Goal: Contribute content: Add original content to the website for others to see

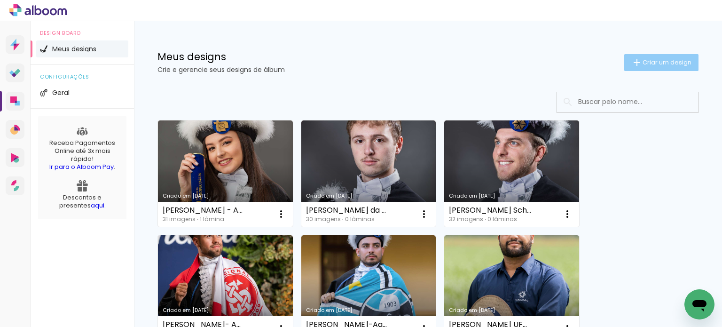
click at [650, 60] on span "Criar um design" at bounding box center [666, 62] width 49 height 6
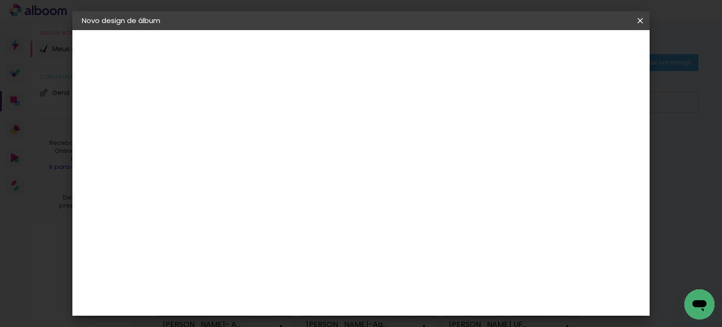
click at [239, 135] on paper-input-container "Título do álbum" at bounding box center [235, 127] width 7 height 24
click at [235, 123] on input at bounding box center [235, 126] width 0 height 15
paste input "FOTOLIVRO - [PERSON_NAME] - Medicina UFSM 109"
drag, startPoint x: 449, startPoint y: 123, endPoint x: 245, endPoint y: 110, distance: 203.9
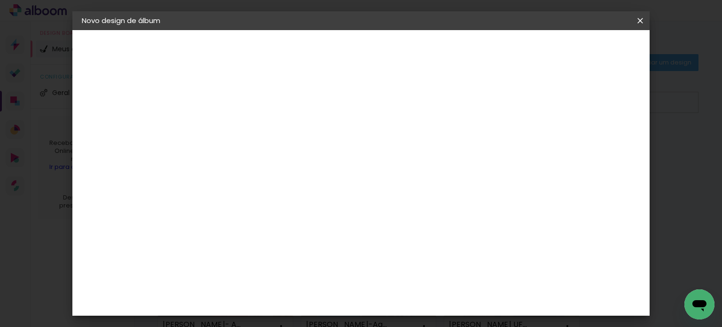
click at [253, 108] on div "Informações Dê um título ao seu álbum. Avançar" at bounding box center [236, 70] width 82 height 80
type input "FOTOLIVRO - [PERSON_NAME] - Medicina UFSM 109"
type paper-input "FOTOLIVRO - [PERSON_NAME] - Medicina UFSM 109"
click at [276, 41] on header "Informações Dê um título ao seu álbum. Avançar" at bounding box center [236, 58] width 82 height 56
click at [332, 53] on paper-button "Avançar" at bounding box center [309, 50] width 46 height 16
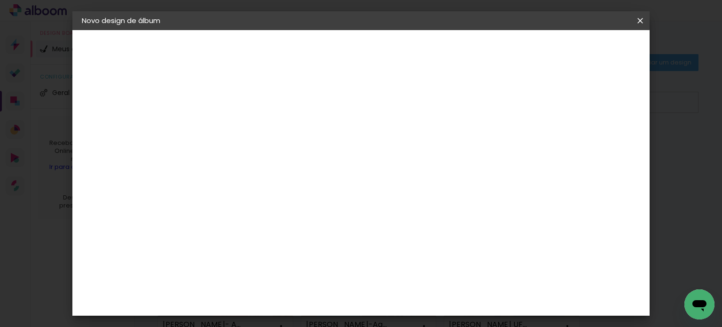
click at [279, 174] on input at bounding box center [259, 179] width 95 height 12
type input "sch"
type paper-input "sch"
click at [265, 210] on div "Schlosser" at bounding box center [247, 213] width 36 height 8
click at [386, 55] on paper-button "Avançar" at bounding box center [363, 50] width 46 height 16
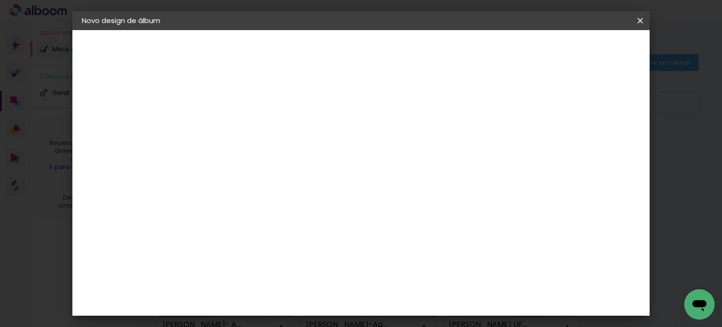
scroll to position [94, 0]
click at [299, 258] on span "30 × 40" at bounding box center [277, 270] width 44 height 25
click at [0, 0] on slot "Avançar" at bounding box center [0, 0] width 0 height 0
click at [519, 51] on span "Iniciar design" at bounding box center [497, 50] width 43 height 7
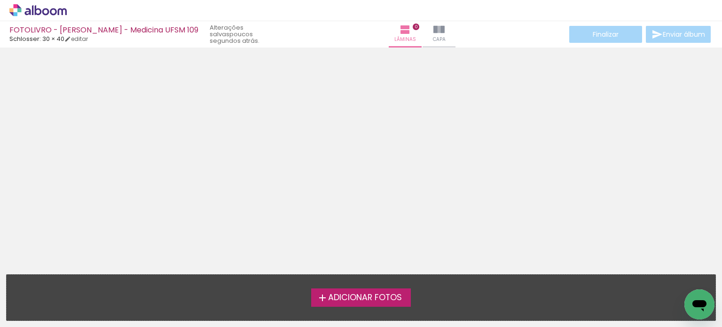
click at [337, 301] on span "Adicionar Fotos" at bounding box center [365, 297] width 74 height 8
click at [0, 0] on input "file" at bounding box center [0, 0] width 0 height 0
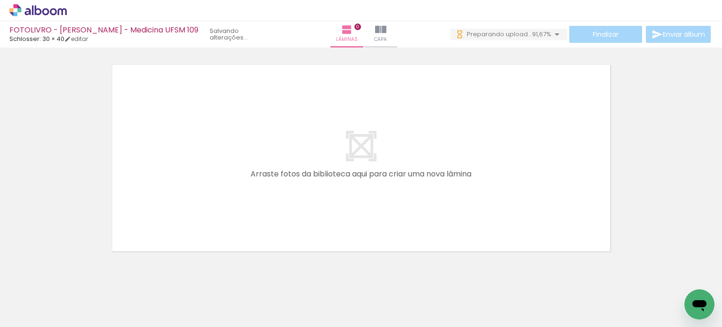
click at [53, 38] on span "Schlosser: 30 × 40" at bounding box center [36, 38] width 55 height 9
click at [84, 38] on link "editar" at bounding box center [75, 39] width 23 height 8
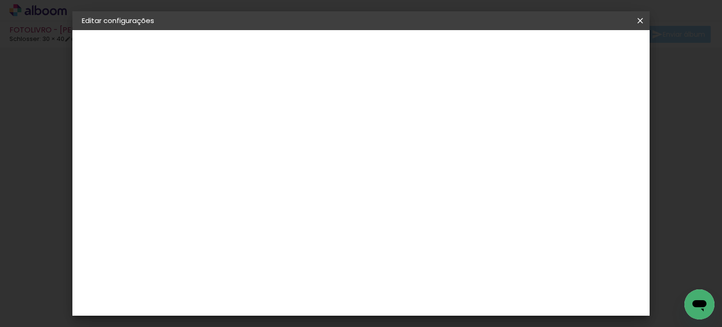
drag, startPoint x: 639, startPoint y: 20, endPoint x: 436, endPoint y: 33, distance: 203.9
click at [639, 19] on iron-icon at bounding box center [639, 20] width 11 height 9
click at [519, 47] on span "Salvar configurações" at bounding box center [484, 50] width 70 height 7
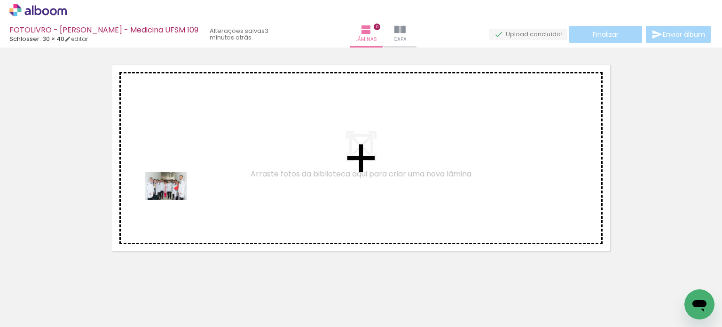
drag, startPoint x: 100, startPoint y: 303, endPoint x: 173, endPoint y: 200, distance: 126.4
click at [173, 200] on quentale-workspace at bounding box center [361, 163] width 722 height 327
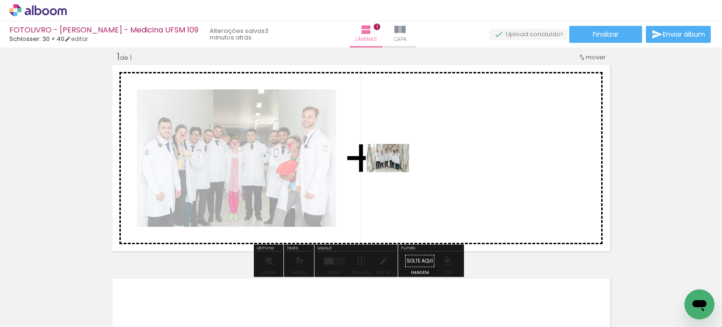
drag, startPoint x: 147, startPoint y: 296, endPoint x: 395, endPoint y: 172, distance: 277.4
click at [395, 172] on quentale-workspace at bounding box center [361, 163] width 722 height 327
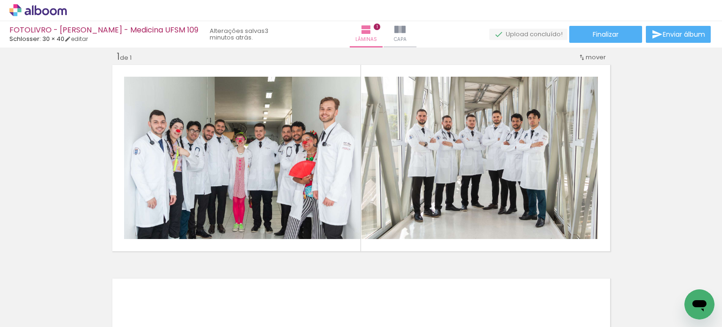
scroll to position [0, 1989]
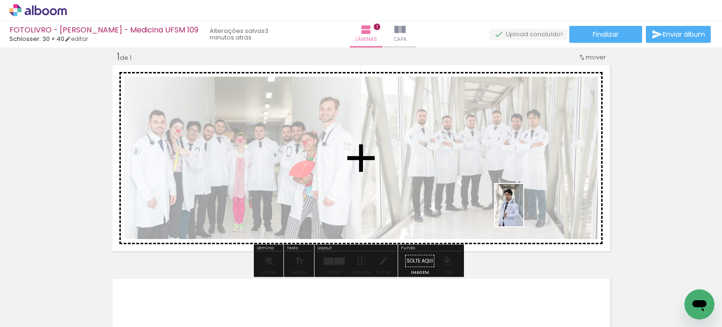
drag, startPoint x: 524, startPoint y: 297, endPoint x: 523, endPoint y: 212, distance: 84.6
click at [523, 212] on quentale-workspace at bounding box center [361, 163] width 722 height 327
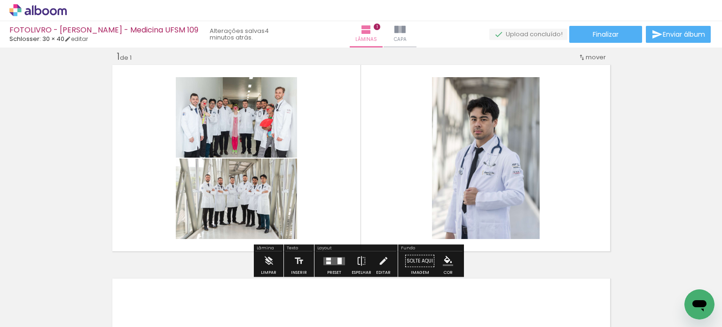
drag, startPoint x: 573, startPoint y: 302, endPoint x: 525, endPoint y: 206, distance: 107.2
click at [526, 199] on quentale-workspace at bounding box center [361, 163] width 722 height 327
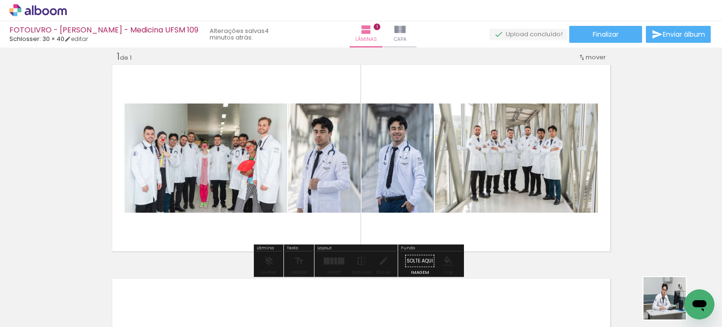
click at [673, 299] on div at bounding box center [684, 295] width 47 height 31
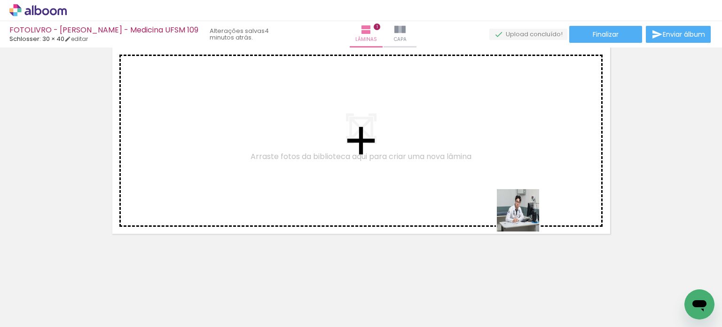
drag, startPoint x: 670, startPoint y: 289, endPoint x: 377, endPoint y: 154, distance: 322.5
click at [378, 152] on quentale-workspace at bounding box center [361, 163] width 722 height 327
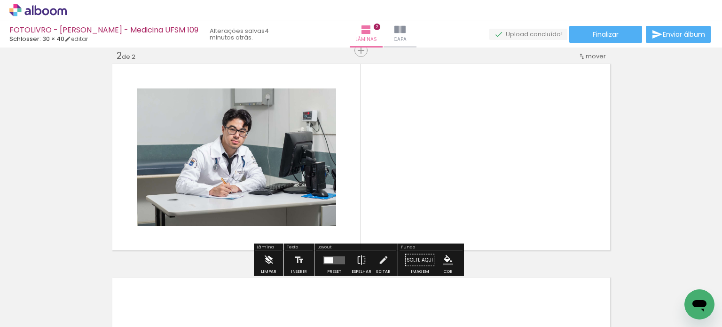
scroll to position [225, 0]
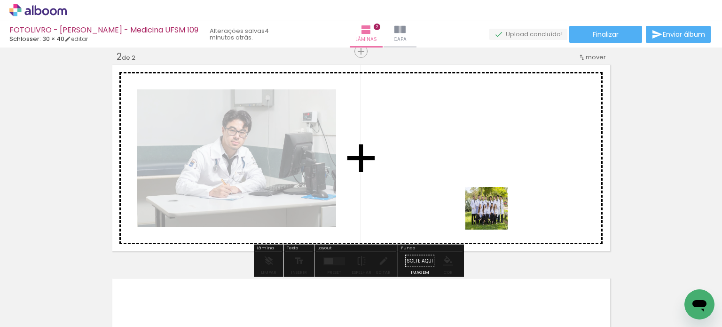
drag, startPoint x: 634, startPoint y: 304, endPoint x: 489, endPoint y: 213, distance: 171.5
click at [489, 213] on quentale-workspace at bounding box center [361, 163] width 722 height 327
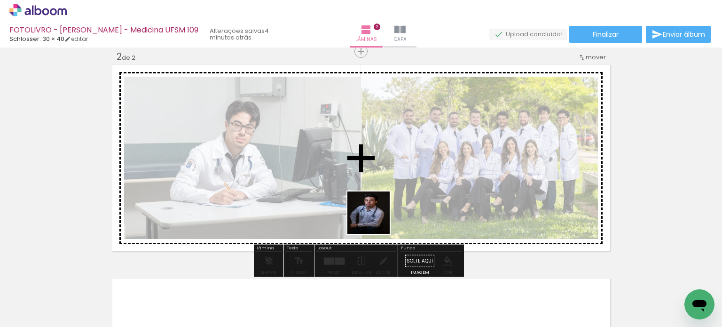
drag, startPoint x: 359, startPoint y: 238, endPoint x: 380, endPoint y: 222, distance: 26.8
click at [379, 209] on quentale-workspace at bounding box center [361, 163] width 722 height 327
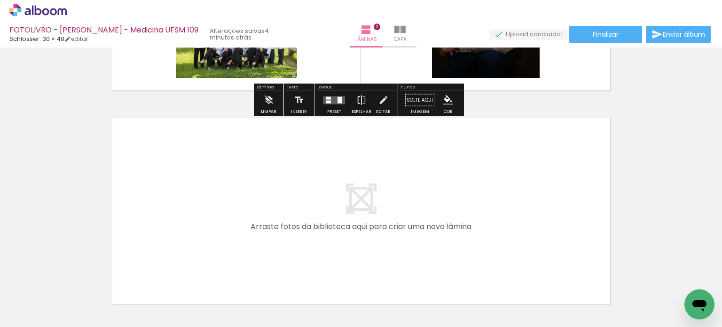
scroll to position [423, 0]
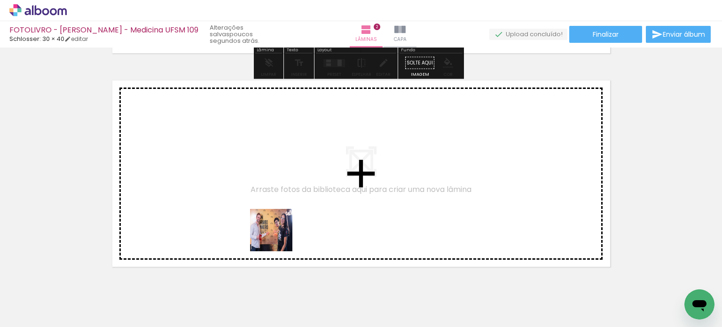
drag, startPoint x: 286, startPoint y: 289, endPoint x: 278, endPoint y: 235, distance: 55.1
click at [278, 235] on quentale-workspace at bounding box center [361, 163] width 722 height 327
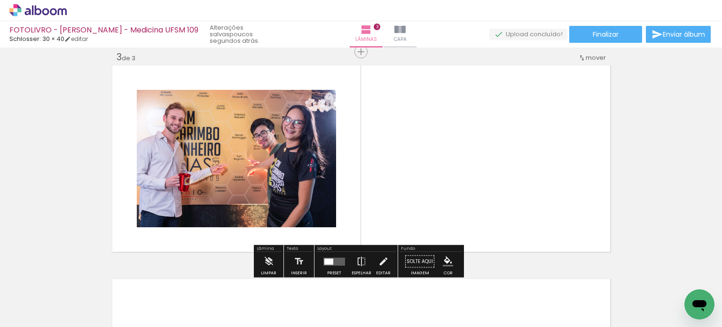
scroll to position [438, 0]
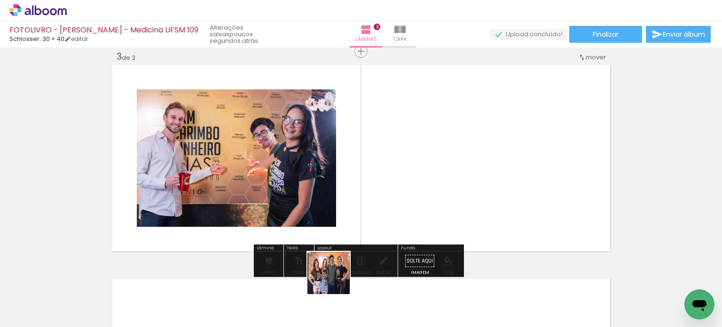
drag, startPoint x: 333, startPoint y: 291, endPoint x: 368, endPoint y: 222, distance: 77.6
click at [368, 222] on quentale-workspace at bounding box center [361, 163] width 722 height 327
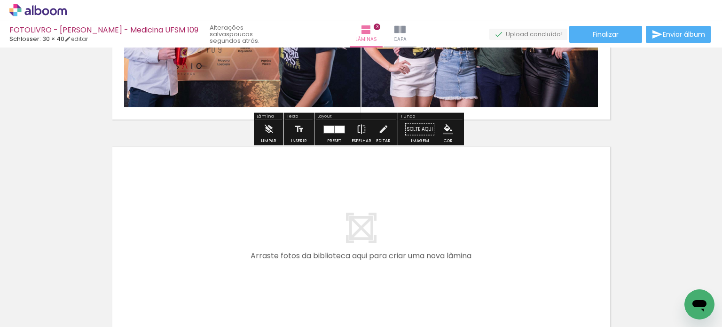
scroll to position [579, 0]
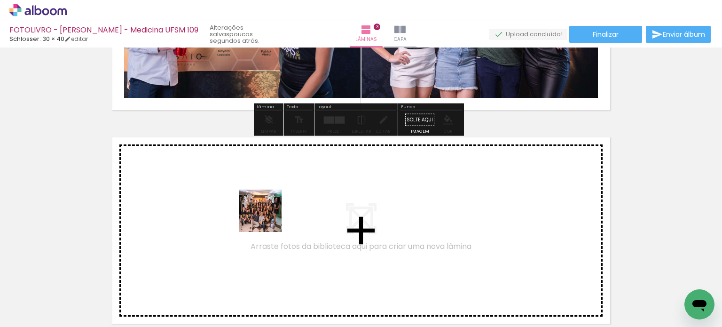
drag, startPoint x: 237, startPoint y: 301, endPoint x: 268, endPoint y: 218, distance: 89.0
click at [268, 218] on quentale-workspace at bounding box center [361, 163] width 722 height 327
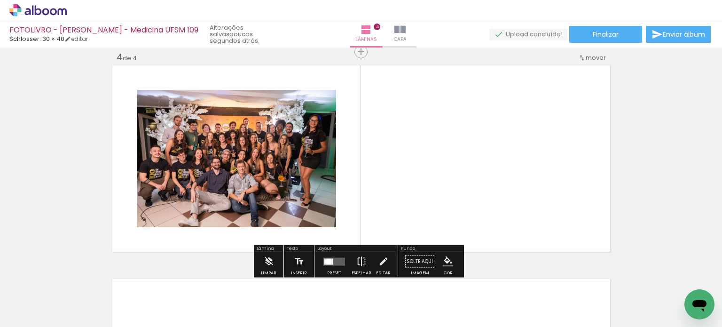
scroll to position [652, 0]
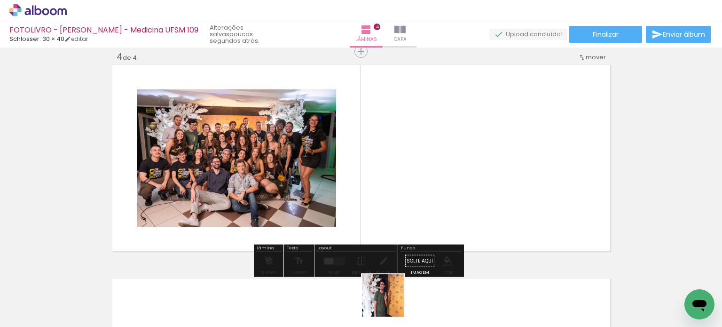
drag, startPoint x: 392, startPoint y: 297, endPoint x: 444, endPoint y: 306, distance: 52.0
click at [390, 303] on div at bounding box center [387, 295] width 42 height 28
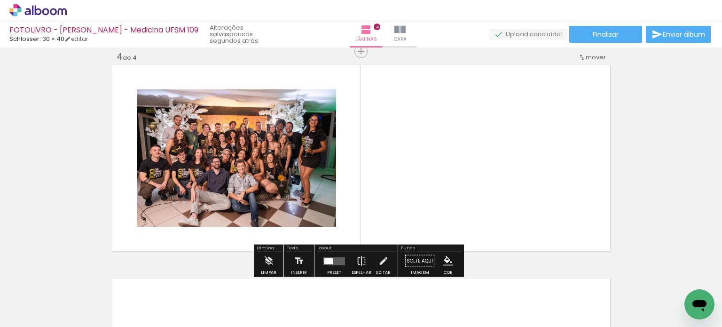
drag, startPoint x: 425, startPoint y: 189, endPoint x: 427, endPoint y: 173, distance: 16.1
click at [427, 173] on quentale-workspace at bounding box center [361, 163] width 722 height 327
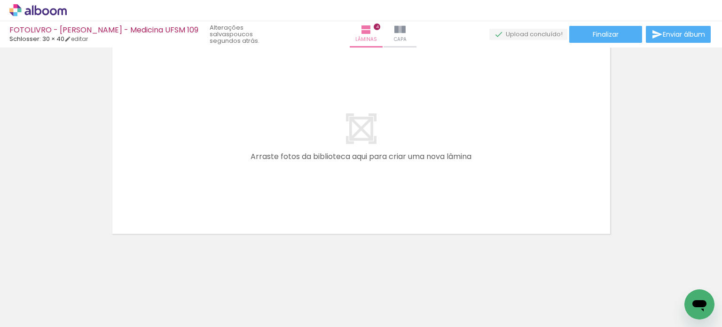
scroll to position [0, 0]
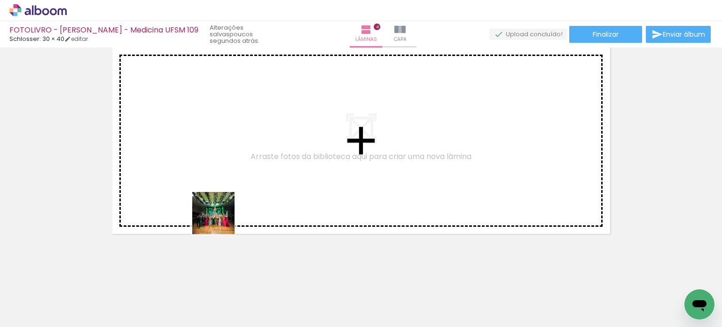
drag, startPoint x: 206, startPoint y: 295, endPoint x: 264, endPoint y: 264, distance: 66.0
click at [226, 202] on quentale-workspace at bounding box center [361, 163] width 722 height 327
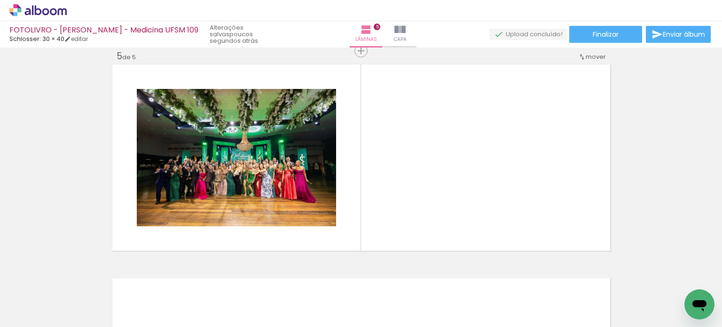
scroll to position [865, 0]
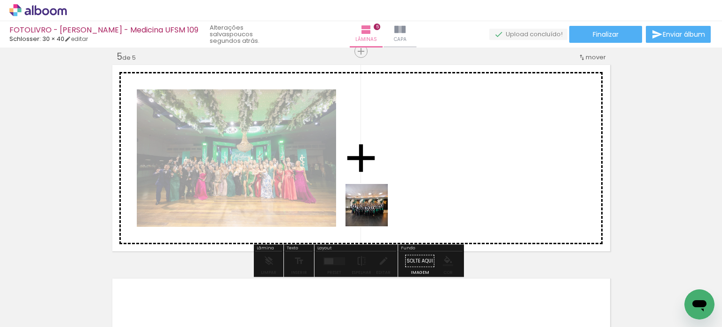
drag, startPoint x: 359, startPoint y: 295, endPoint x: 376, endPoint y: 208, distance: 88.0
click at [376, 208] on quentale-workspace at bounding box center [361, 163] width 722 height 327
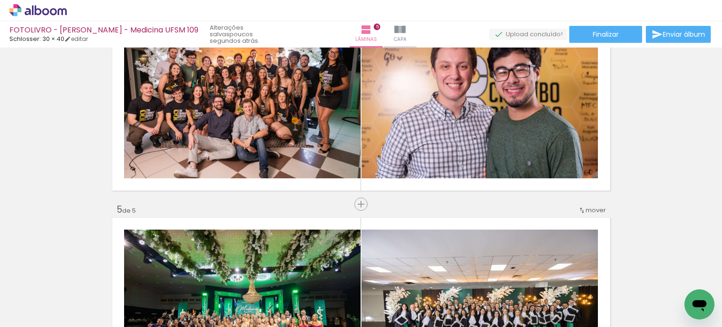
scroll to position [673, 0]
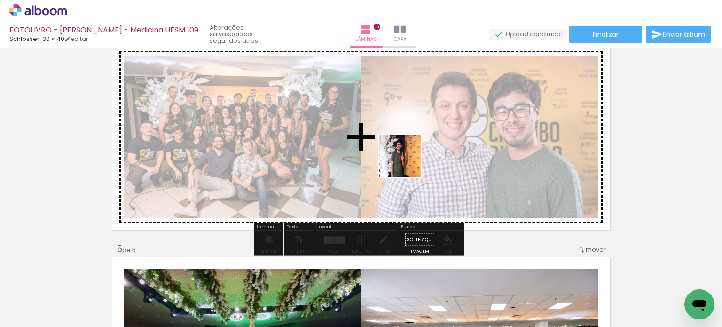
drag, startPoint x: 404, startPoint y: 220, endPoint x: 415, endPoint y: 180, distance: 42.0
click at [410, 159] on quentale-workspace at bounding box center [361, 163] width 722 height 327
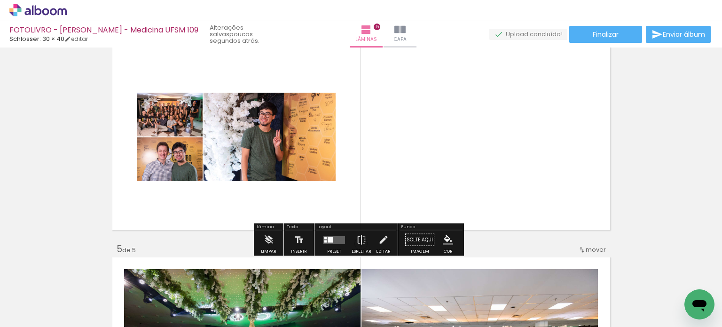
drag, startPoint x: 325, startPoint y: 233, endPoint x: 336, endPoint y: 235, distance: 11.5
click at [325, 233] on div at bounding box center [333, 239] width 25 height 19
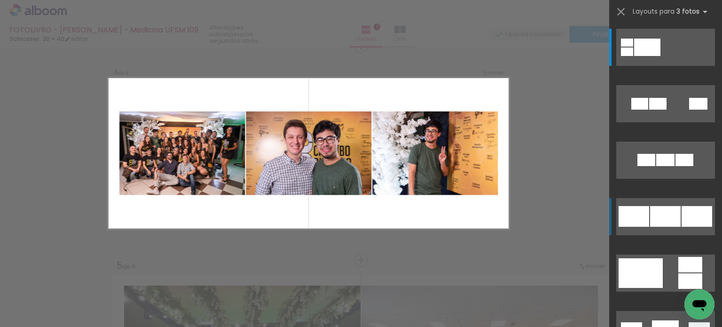
click at [643, 217] on div at bounding box center [633, 216] width 31 height 21
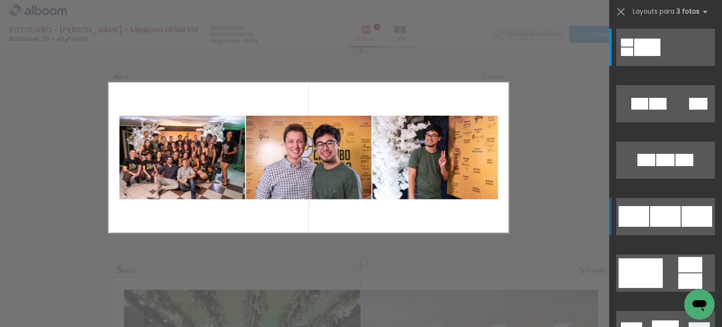
scroll to position [652, 0]
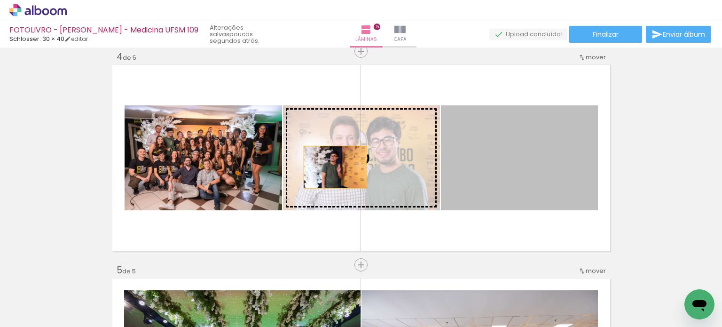
drag, startPoint x: 414, startPoint y: 168, endPoint x: 331, endPoint y: 167, distance: 82.7
click at [0, 0] on slot at bounding box center [0, 0] width 0 height 0
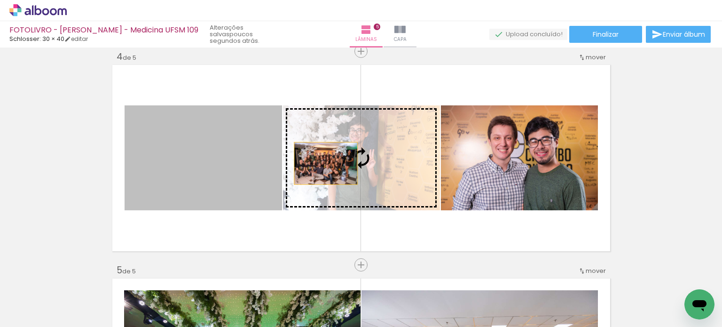
drag, startPoint x: 203, startPoint y: 161, endPoint x: 322, endPoint y: 163, distance: 118.9
click at [0, 0] on slot at bounding box center [0, 0] width 0 height 0
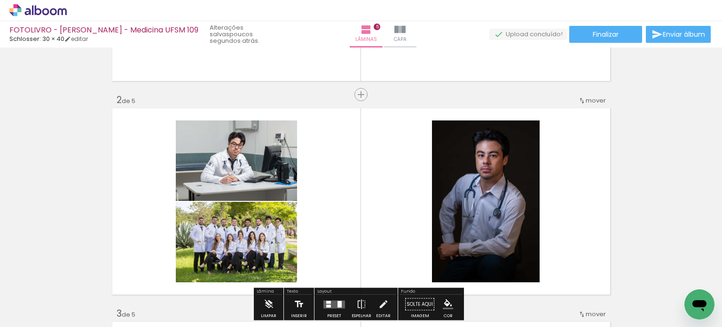
scroll to position [276, 0]
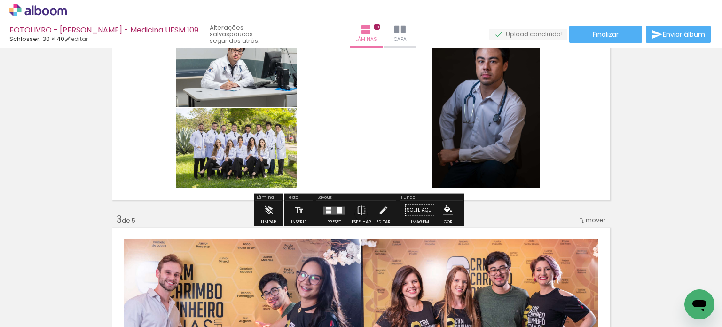
click at [327, 208] on div at bounding box center [328, 207] width 5 height 3
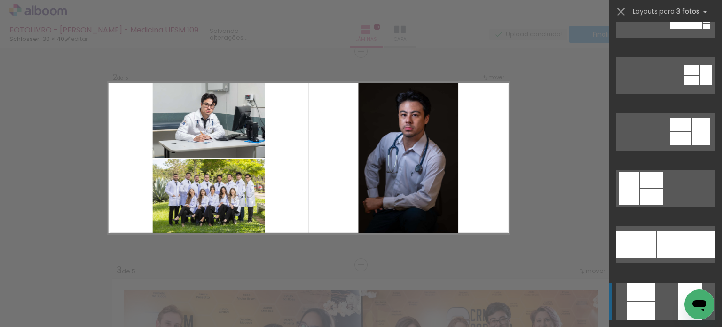
scroll to position [188, 0]
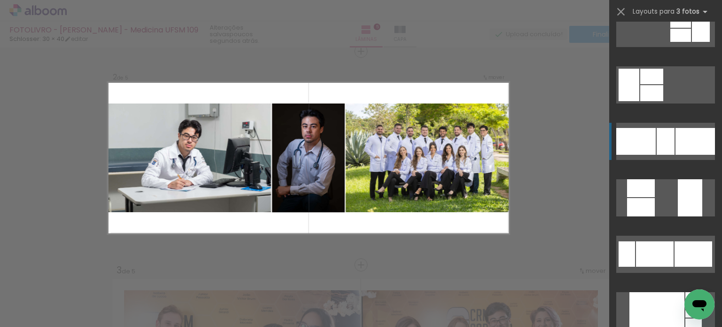
click at [658, 142] on div at bounding box center [665, 141] width 18 height 27
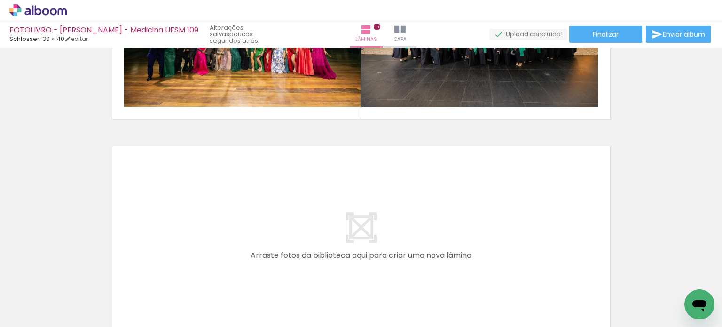
scroll to position [1071, 0]
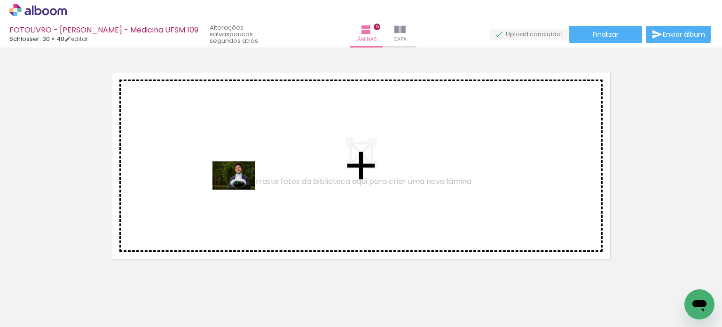
drag, startPoint x: 411, startPoint y: 301, endPoint x: 241, endPoint y: 189, distance: 203.7
click at [241, 189] on quentale-workspace at bounding box center [361, 163] width 722 height 327
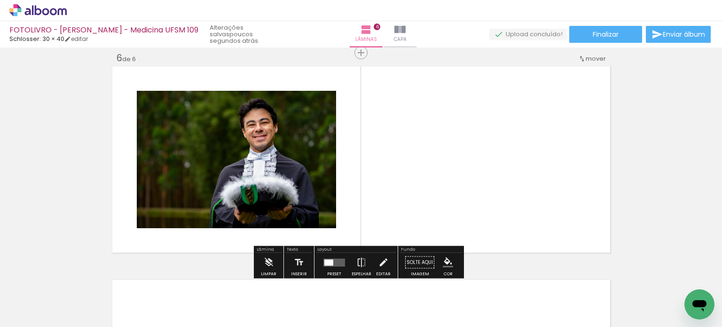
scroll to position [1078, 0]
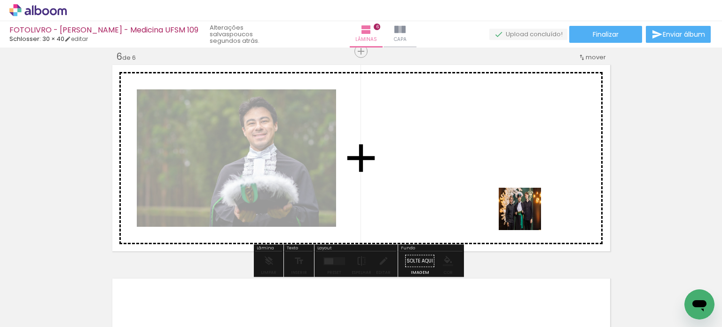
drag, startPoint x: 552, startPoint y: 293, endPoint x: 539, endPoint y: 250, distance: 44.9
click at [528, 215] on quentale-workspace at bounding box center [361, 163] width 722 height 327
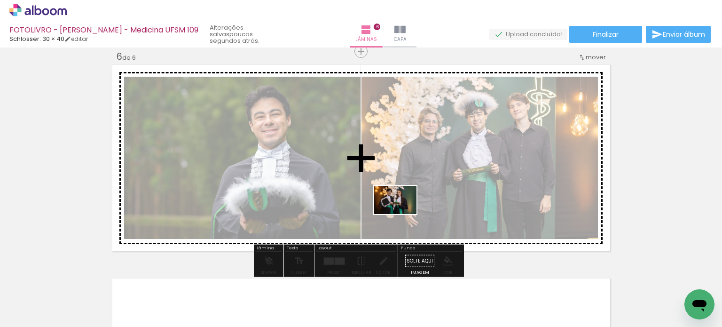
drag, startPoint x: 636, startPoint y: 301, endPoint x: 402, endPoint y: 214, distance: 249.6
click at [402, 214] on quentale-workspace at bounding box center [361, 163] width 722 height 327
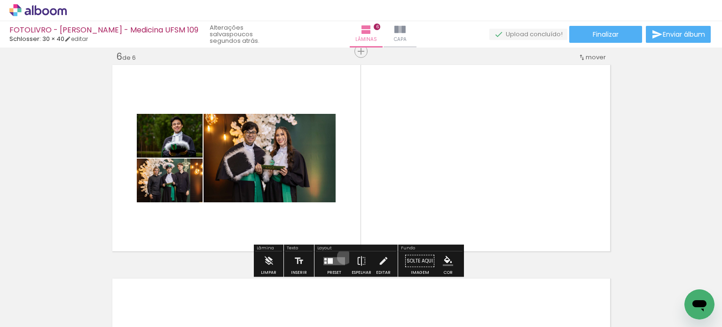
drag, startPoint x: 342, startPoint y: 256, endPoint x: 372, endPoint y: 250, distance: 30.7
click at [342, 256] on div at bounding box center [333, 260] width 25 height 19
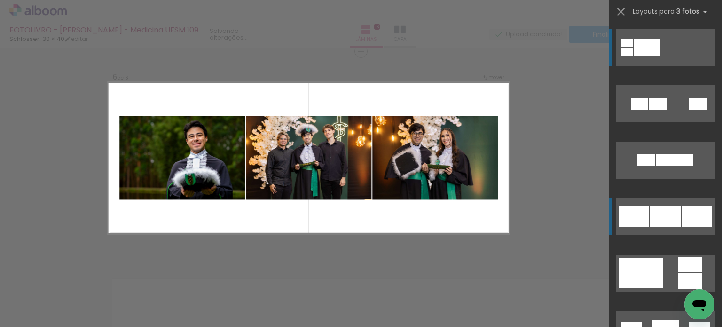
click at [676, 223] on div at bounding box center [665, 216] width 31 height 21
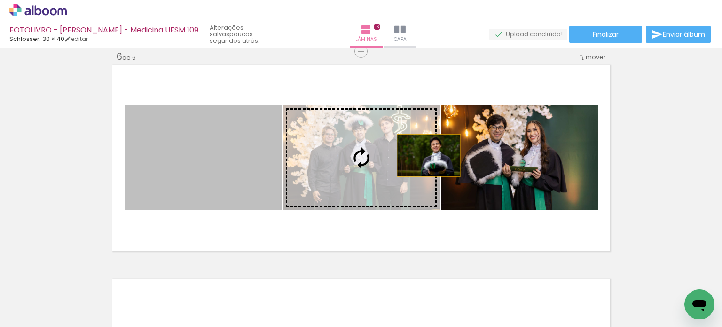
drag, startPoint x: 227, startPoint y: 154, endPoint x: 424, endPoint y: 156, distance: 196.9
click at [0, 0] on slot at bounding box center [0, 0] width 0 height 0
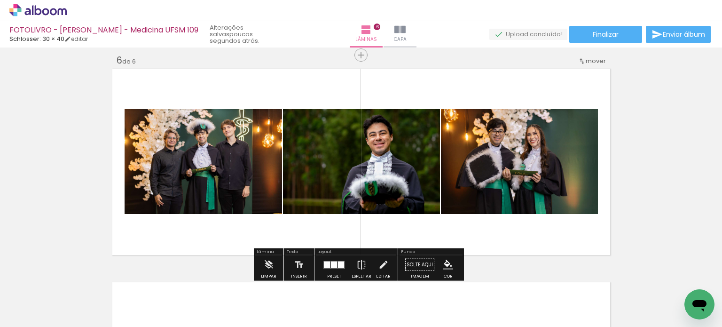
scroll to position [1078, 0]
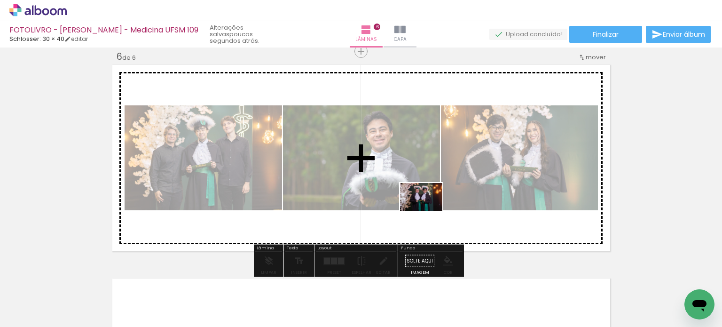
drag, startPoint x: 629, startPoint y: 304, endPoint x: 422, endPoint y: 203, distance: 229.9
click at [422, 203] on quentale-workspace at bounding box center [361, 163] width 722 height 327
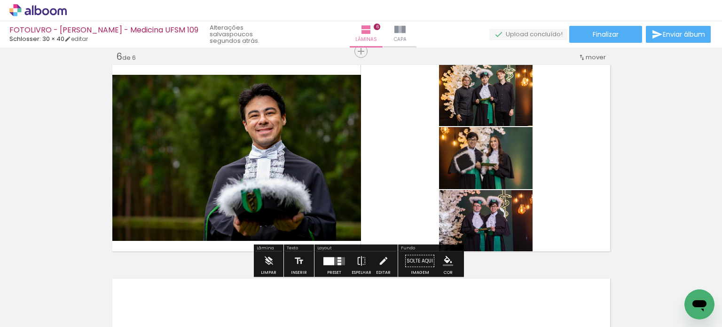
click at [330, 259] on div at bounding box center [328, 261] width 11 height 8
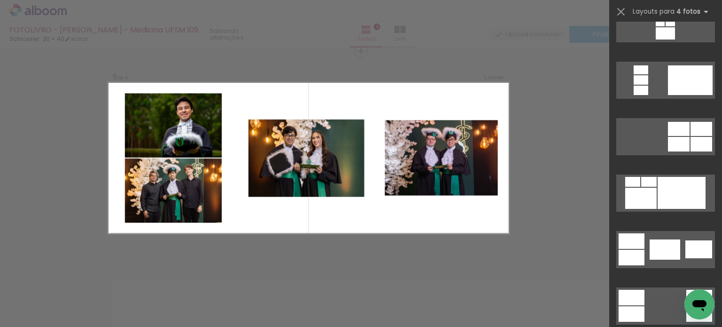
scroll to position [141, 0]
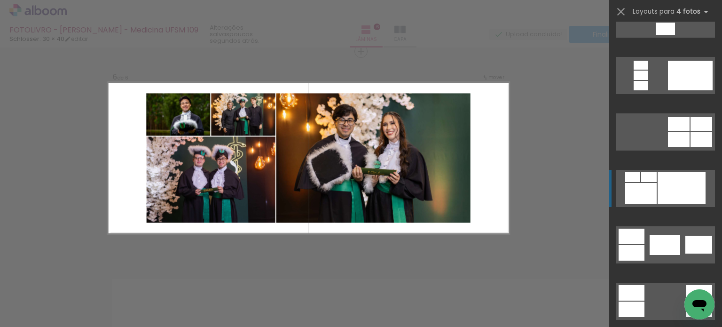
click at [653, 192] on quentale-layouter at bounding box center [665, 188] width 99 height 37
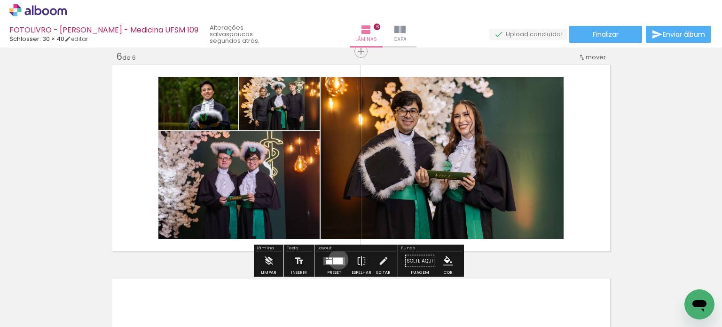
drag, startPoint x: 336, startPoint y: 259, endPoint x: 404, endPoint y: 254, distance: 67.9
click at [336, 259] on div at bounding box center [338, 260] width 10 height 7
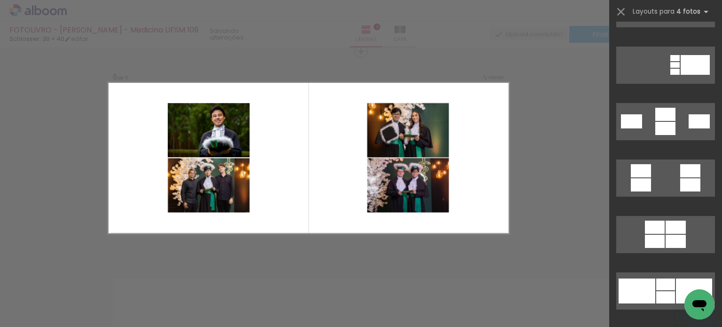
scroll to position [1175, 0]
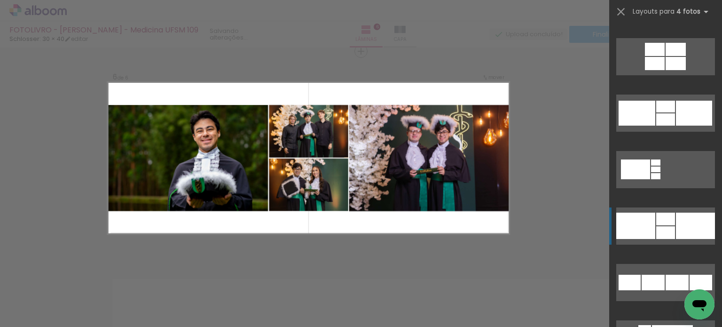
click at [669, 228] on div at bounding box center [665, 232] width 19 height 13
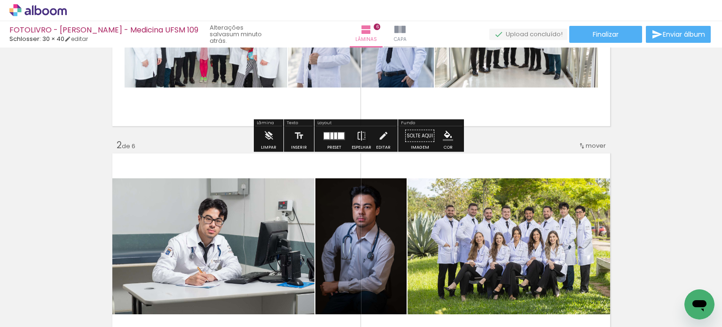
scroll to position [470, 0]
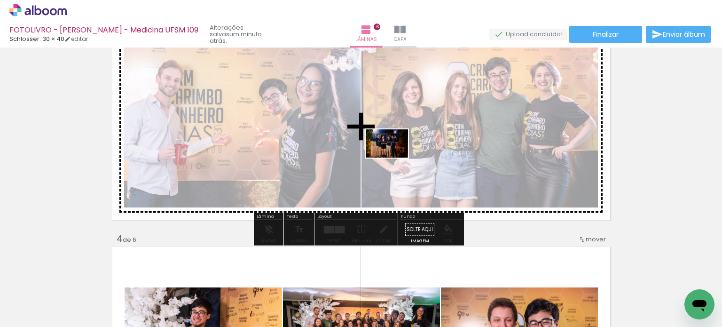
drag, startPoint x: 528, startPoint y: 305, endPoint x: 394, endPoint y: 160, distance: 197.9
click at [393, 157] on quentale-workspace at bounding box center [361, 163] width 722 height 327
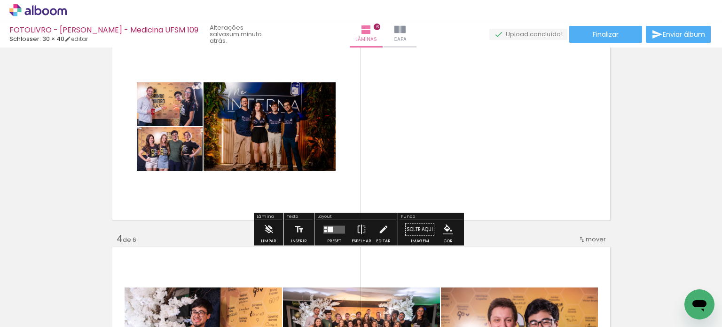
click at [331, 231] on quentale-layouter at bounding box center [334, 229] width 22 height 8
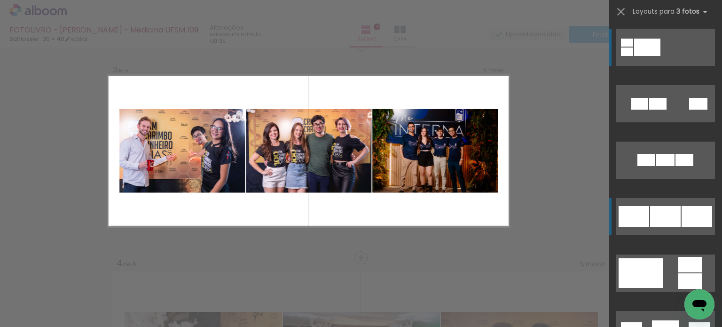
scroll to position [438, 0]
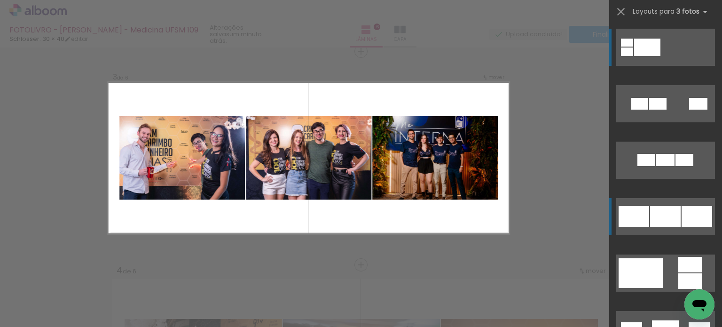
click at [644, 229] on quentale-layouter at bounding box center [665, 216] width 99 height 37
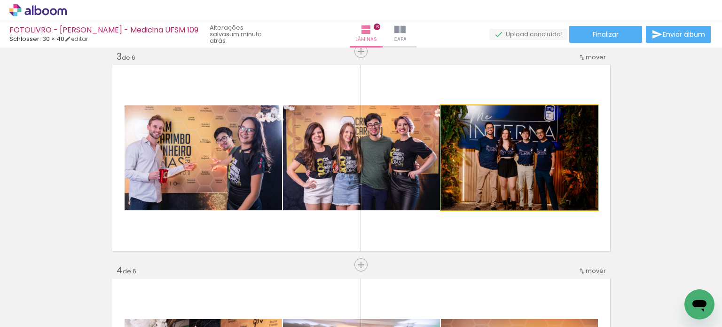
drag, startPoint x: 508, startPoint y: 185, endPoint x: 392, endPoint y: 174, distance: 115.6
click at [0, 0] on slot at bounding box center [0, 0] width 0 height 0
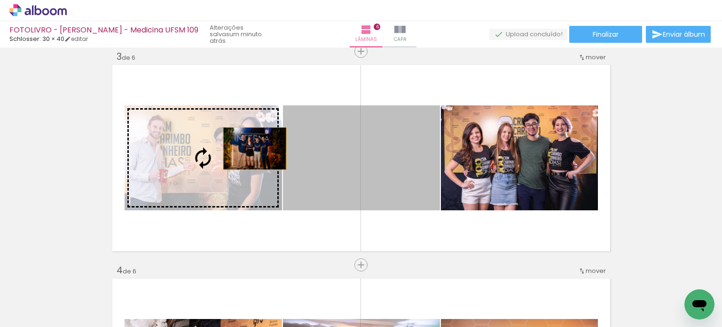
drag, startPoint x: 278, startPoint y: 141, endPoint x: 247, endPoint y: 152, distance: 33.2
click at [0, 0] on slot at bounding box center [0, 0] width 0 height 0
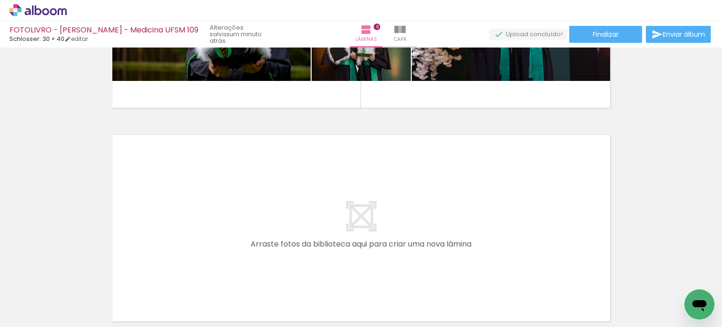
scroll to position [0, 1839]
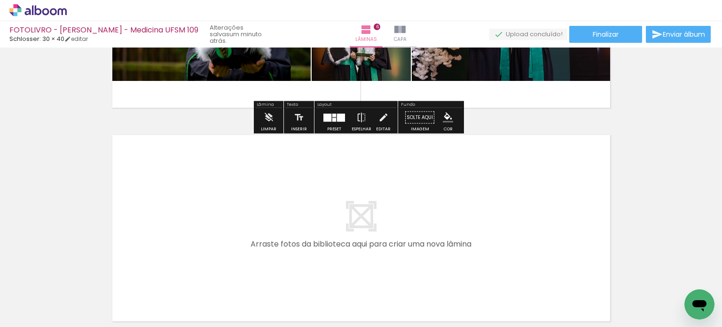
drag, startPoint x: 530, startPoint y: 302, endPoint x: 453, endPoint y: 236, distance: 101.7
click at [453, 236] on quentale-workspace at bounding box center [361, 163] width 722 height 327
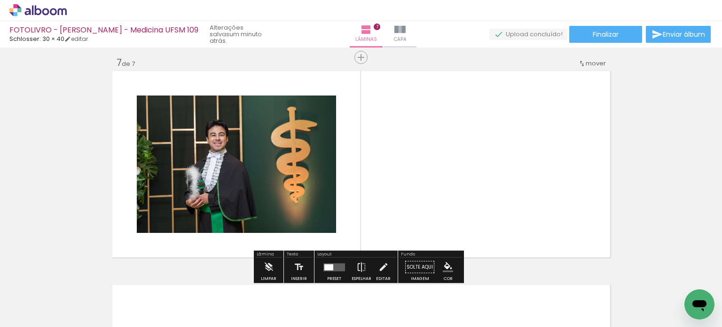
scroll to position [1292, 0]
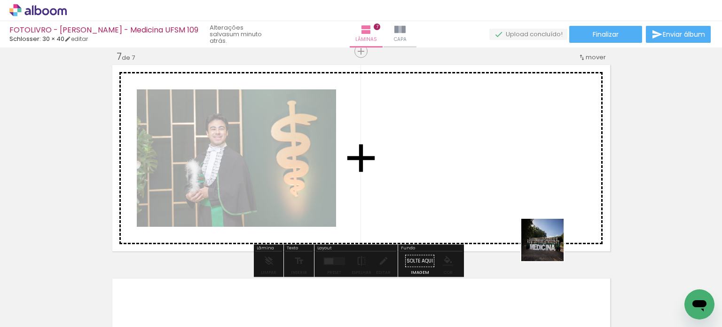
drag, startPoint x: 570, startPoint y: 293, endPoint x: 512, endPoint y: 217, distance: 95.7
click at [512, 217] on quentale-workspace at bounding box center [361, 163] width 722 height 327
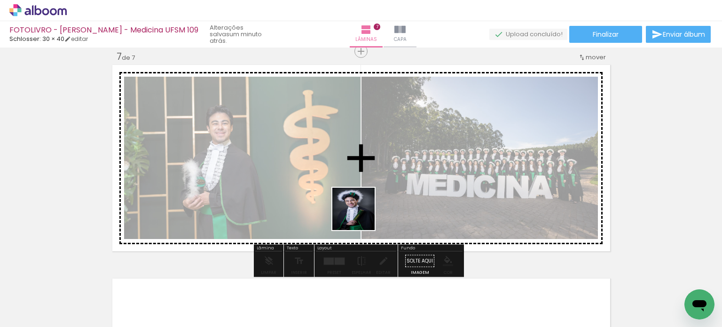
drag, startPoint x: 628, startPoint y: 302, endPoint x: 343, endPoint y: 226, distance: 294.9
click at [325, 207] on quentale-workspace at bounding box center [361, 163] width 722 height 327
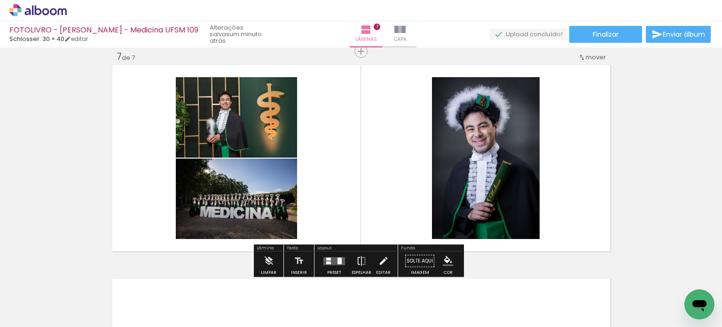
click at [329, 257] on quentale-layouter at bounding box center [334, 261] width 22 height 8
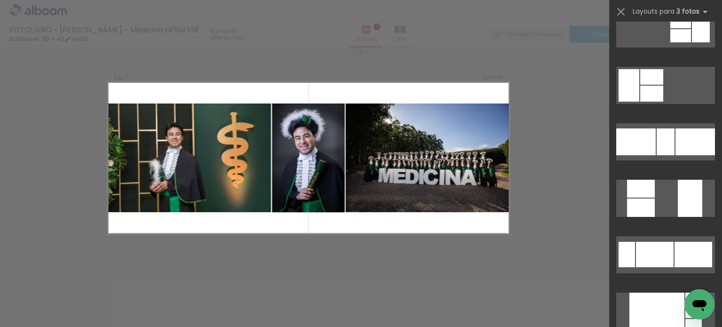
scroll to position [188, 0]
click at [656, 133] on div at bounding box center [665, 141] width 18 height 27
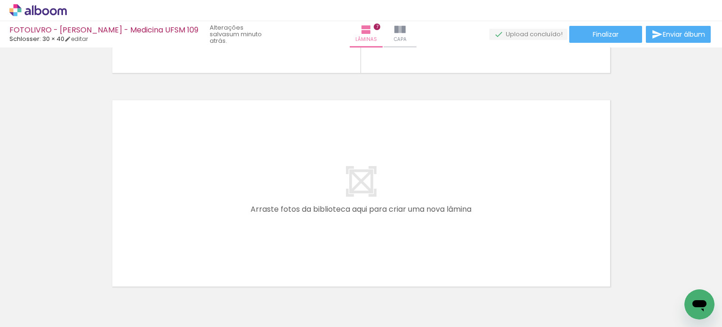
scroll to position [1476, 0]
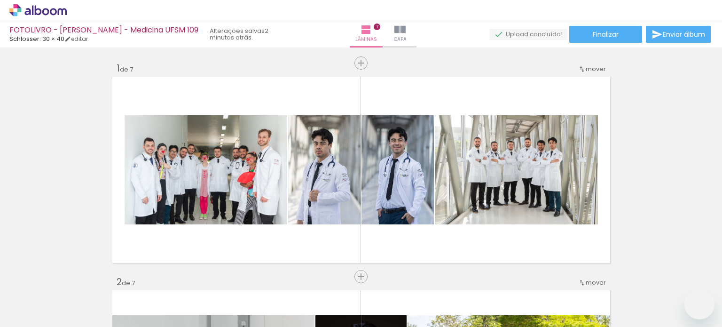
click at [221, 181] on quentale-workspace at bounding box center [361, 163] width 722 height 327
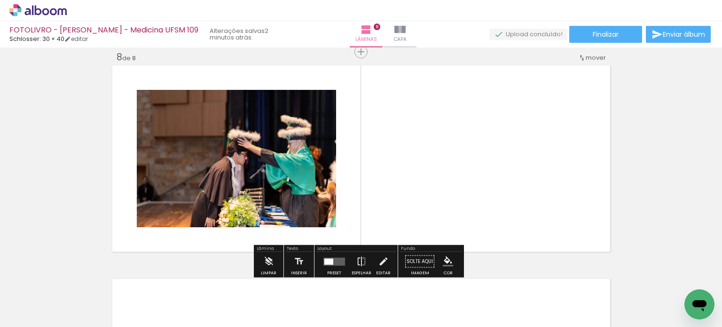
scroll to position [1505, 0]
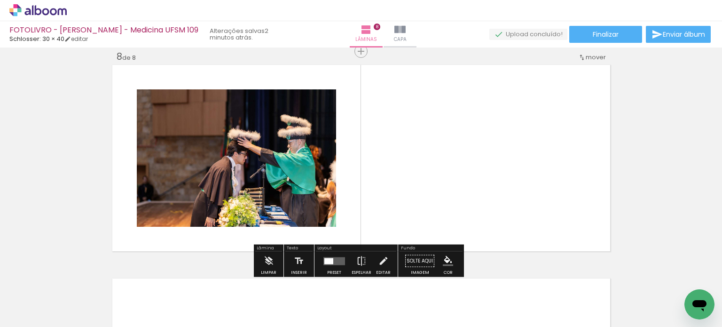
drag, startPoint x: 467, startPoint y: 297, endPoint x: 376, endPoint y: 148, distance: 174.0
click at [376, 148] on quentale-workspace at bounding box center [361, 163] width 722 height 327
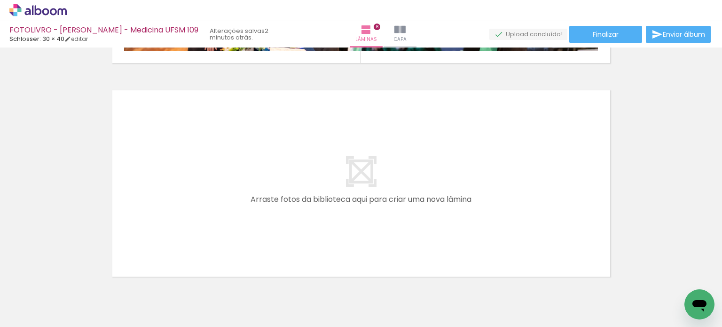
scroll to position [0, 1989]
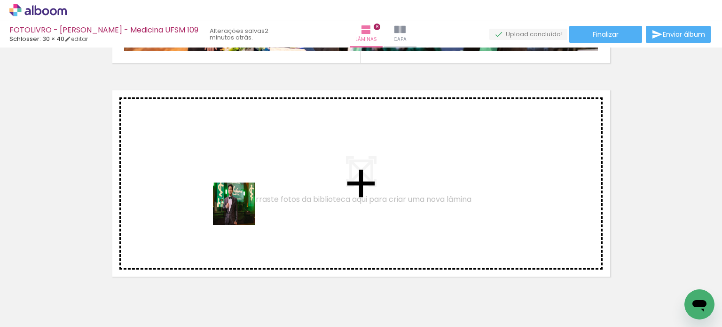
drag, startPoint x: 230, startPoint y: 288, endPoint x: 241, endPoint y: 210, distance: 78.3
click at [241, 210] on quentale-workspace at bounding box center [361, 163] width 722 height 327
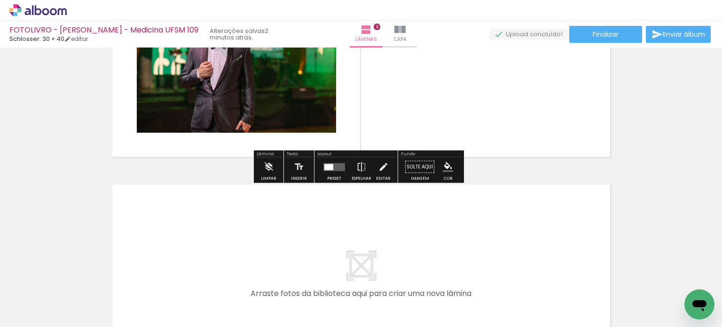
scroll to position [0, 1498]
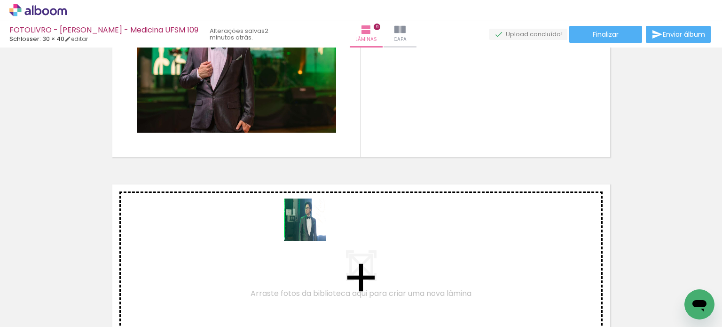
drag, startPoint x: 275, startPoint y: 298, endPoint x: 374, endPoint y: 86, distance: 234.2
click at [374, 86] on quentale-workspace at bounding box center [361, 163] width 722 height 327
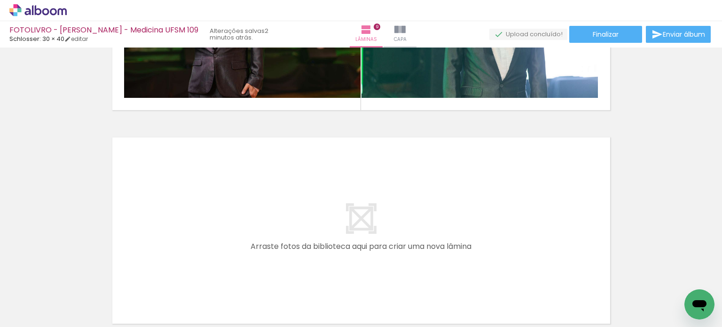
scroll to position [0, 0]
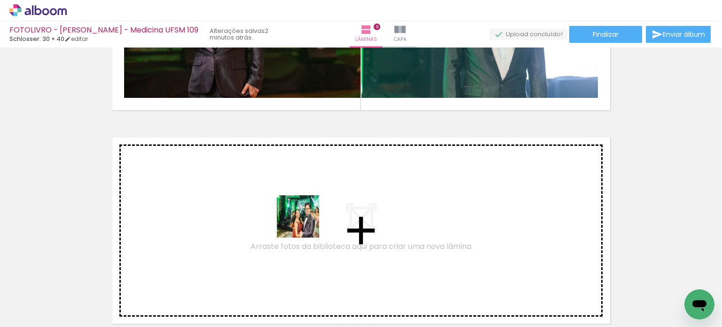
drag, startPoint x: 310, startPoint y: 294, endPoint x: 378, endPoint y: 278, distance: 69.4
click at [305, 223] on quentale-workspace at bounding box center [361, 163] width 722 height 327
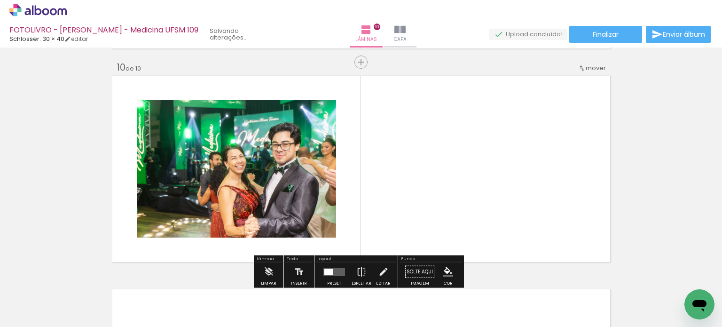
scroll to position [1932, 0]
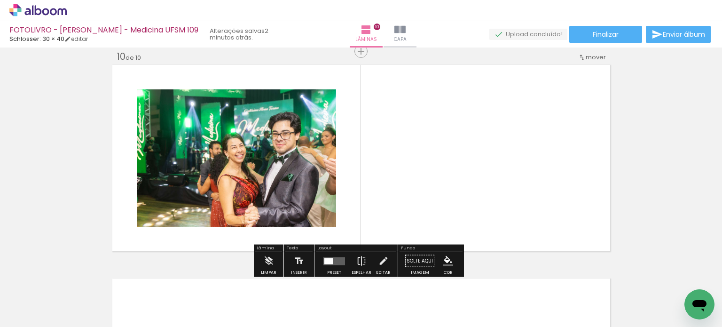
drag, startPoint x: 523, startPoint y: 310, endPoint x: 505, endPoint y: 225, distance: 86.9
click at [505, 225] on quentale-workspace at bounding box center [361, 163] width 722 height 327
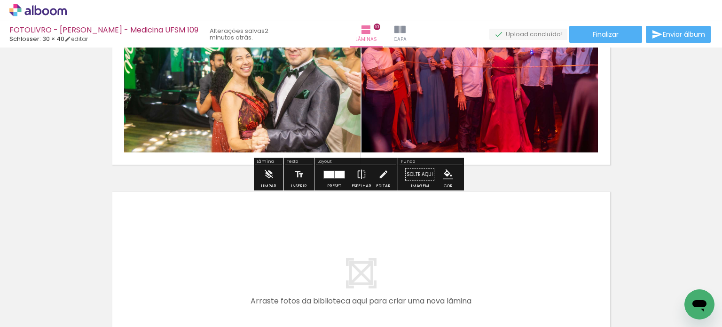
scroll to position [2026, 0]
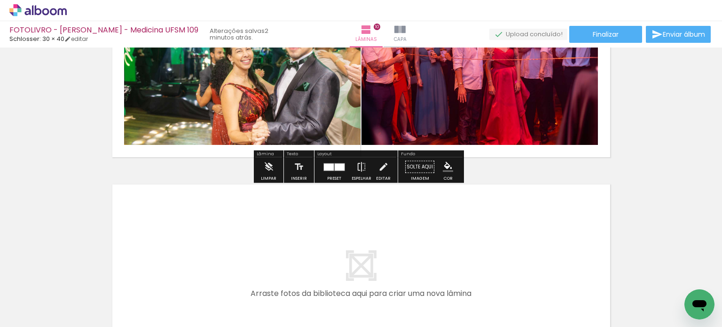
drag, startPoint x: 494, startPoint y: 149, endPoint x: 492, endPoint y: 273, distance: 124.1
click at [492, 273] on quentale-workspace at bounding box center [361, 163] width 722 height 327
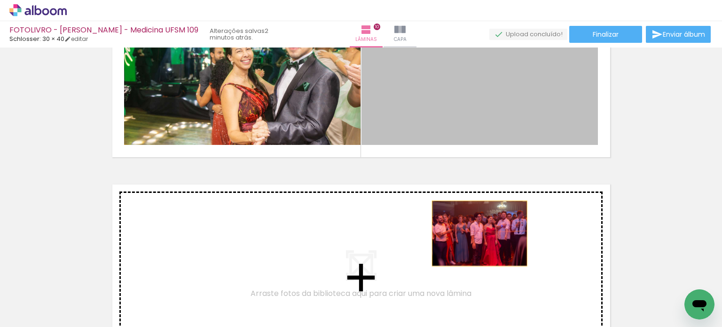
drag, startPoint x: 473, startPoint y: 104, endPoint x: 475, endPoint y: 233, distance: 128.8
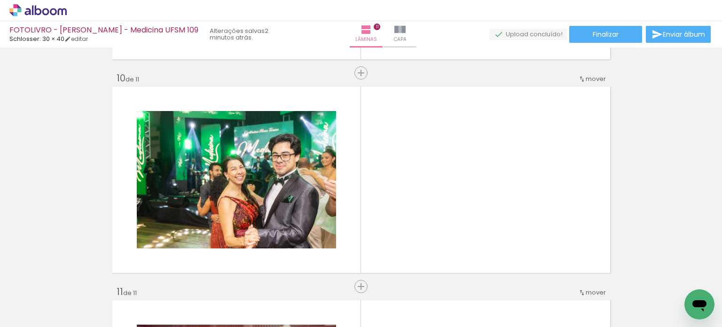
scroll to position [0, 1433]
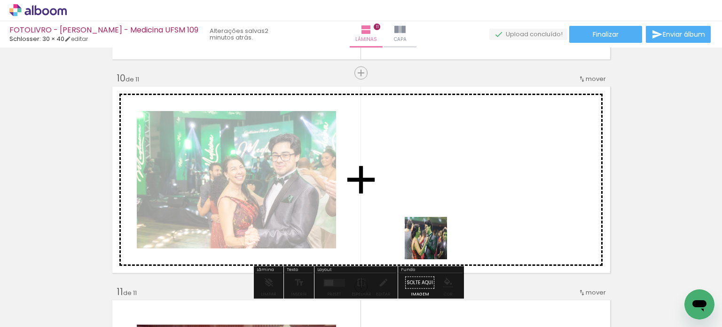
drag, startPoint x: 405, startPoint y: 297, endPoint x: 445, endPoint y: 211, distance: 94.8
click at [445, 211] on quentale-workspace at bounding box center [361, 163] width 722 height 327
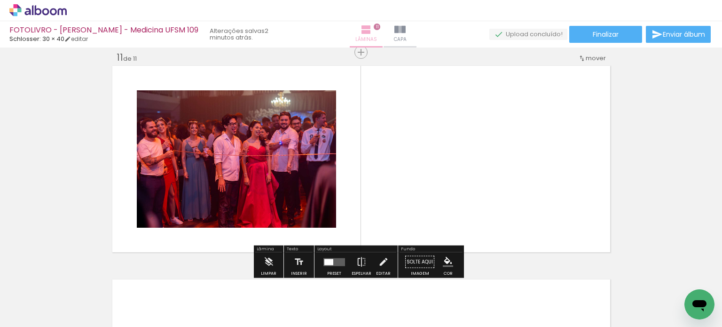
scroll to position [2145, 0]
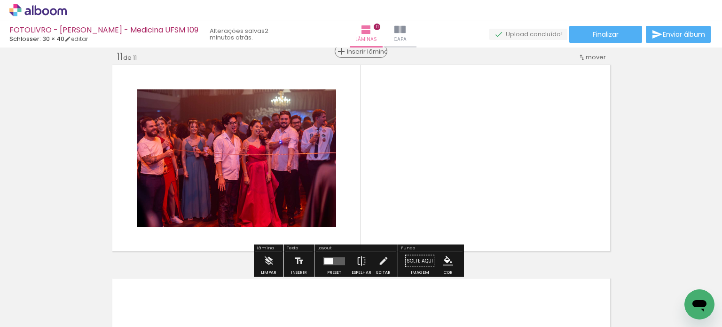
click at [358, 52] on span "Inserir lâmina" at bounding box center [365, 51] width 37 height 6
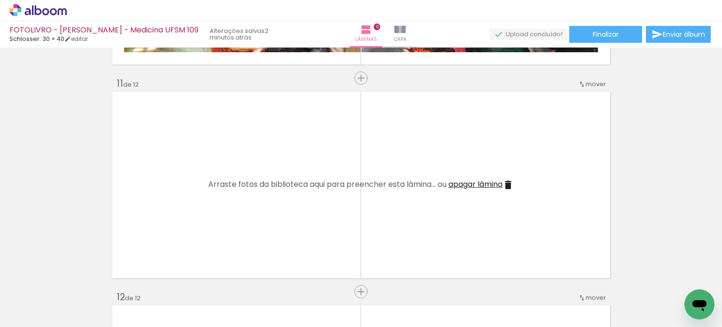
scroll to position [2051, 0]
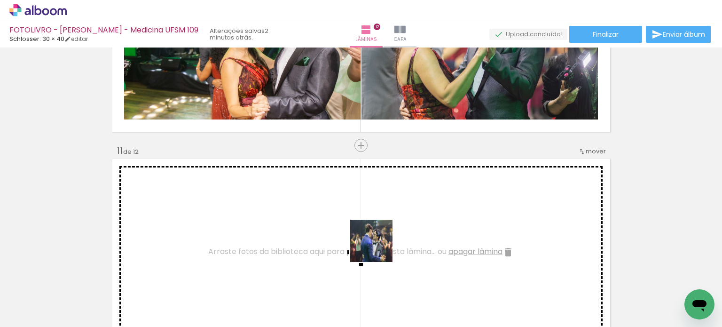
drag, startPoint x: 461, startPoint y: 297, endPoint x: 349, endPoint y: 239, distance: 125.3
click at [317, 207] on quentale-workspace at bounding box center [361, 163] width 722 height 327
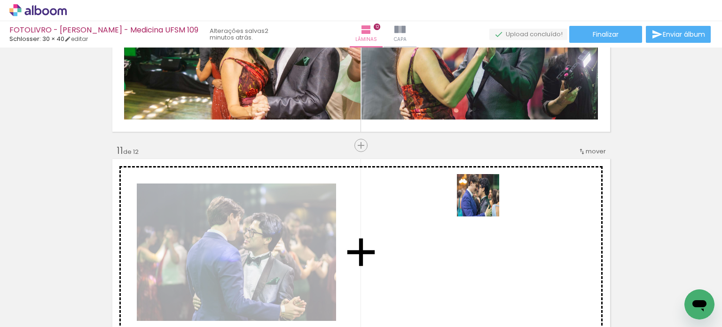
drag, startPoint x: 496, startPoint y: 284, endPoint x: 487, endPoint y: 200, distance: 84.2
click at [487, 200] on quentale-workspace at bounding box center [361, 163] width 722 height 327
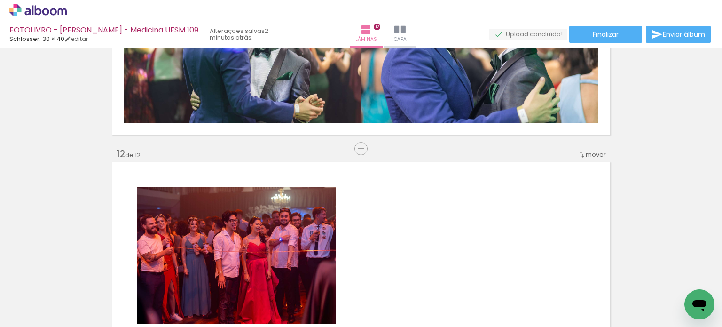
scroll to position [2333, 0]
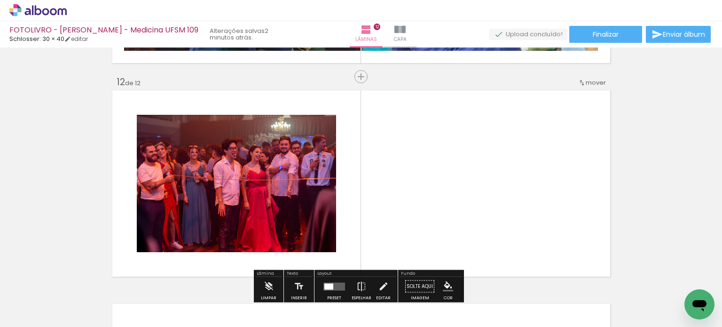
click at [360, 77] on span "Inserir lâmina" at bounding box center [365, 77] width 37 height 6
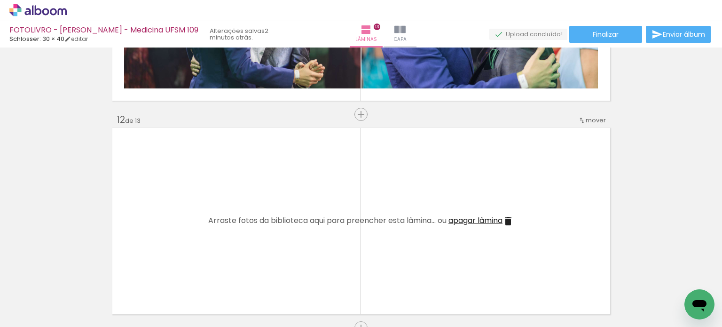
scroll to position [2474, 0]
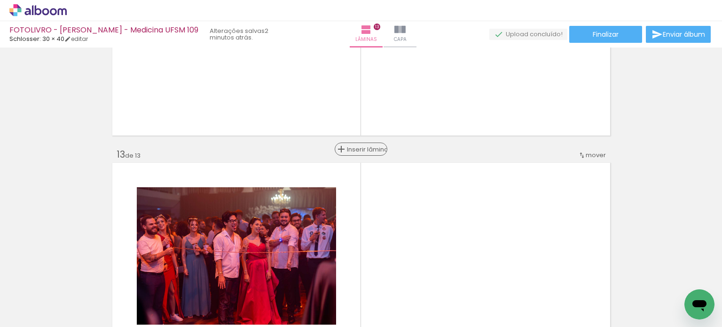
click at [357, 144] on div "Inserir lâmina" at bounding box center [361, 148] width 51 height 11
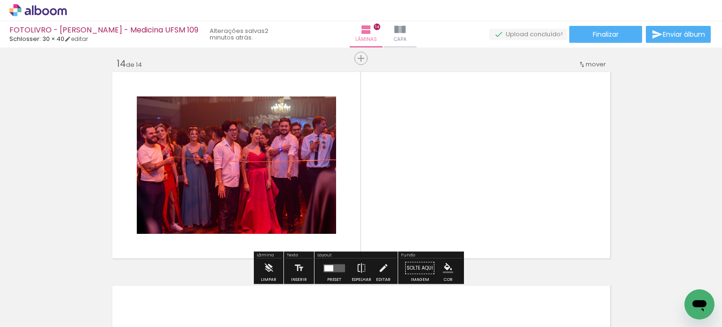
scroll to position [0, 0]
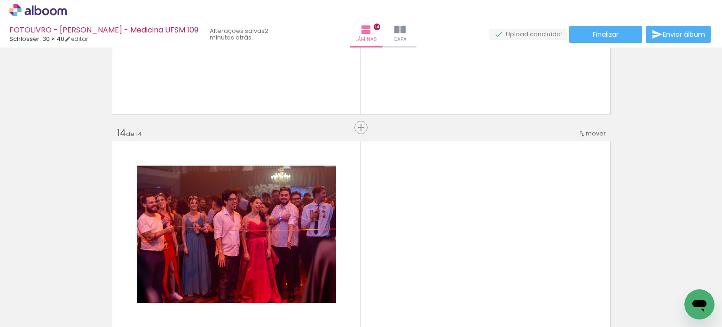
click at [357, 128] on span "Inserir lâmina" at bounding box center [365, 128] width 37 height 6
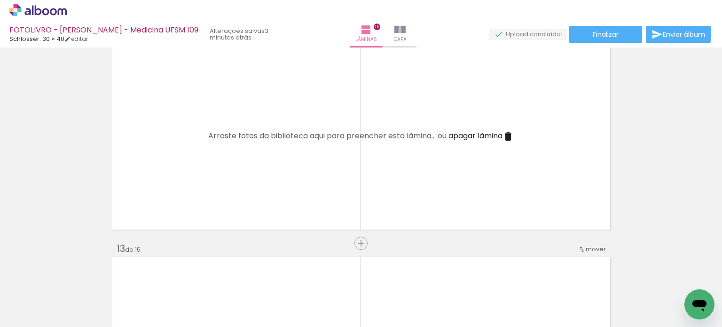
scroll to position [0, 624]
drag, startPoint x: 315, startPoint y: 290, endPoint x: 316, endPoint y: 248, distance: 41.8
click at [302, 218] on quentale-workspace at bounding box center [361, 163] width 722 height 327
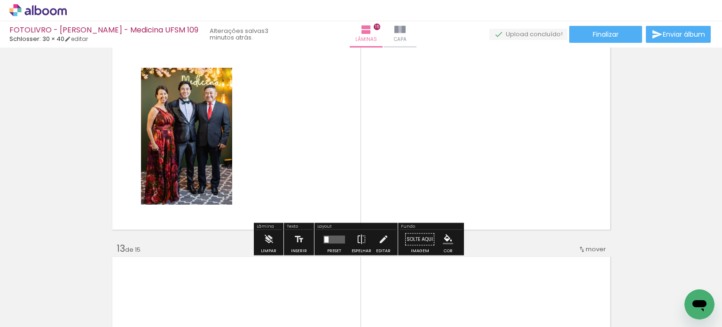
drag, startPoint x: 367, startPoint y: 282, endPoint x: 360, endPoint y: 214, distance: 68.0
click at [360, 214] on quentale-workspace at bounding box center [361, 163] width 722 height 327
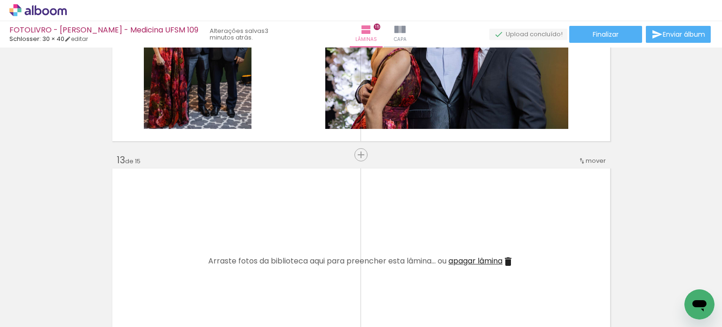
scroll to position [2474, 0]
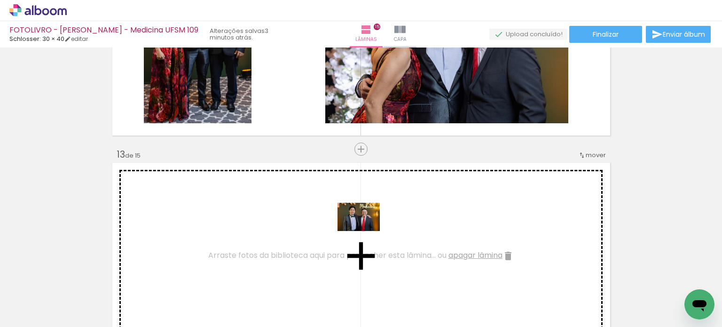
drag, startPoint x: 429, startPoint y: 302, endPoint x: 444, endPoint y: 287, distance: 20.9
click at [365, 231] on quentale-workspace at bounding box center [361, 163] width 722 height 327
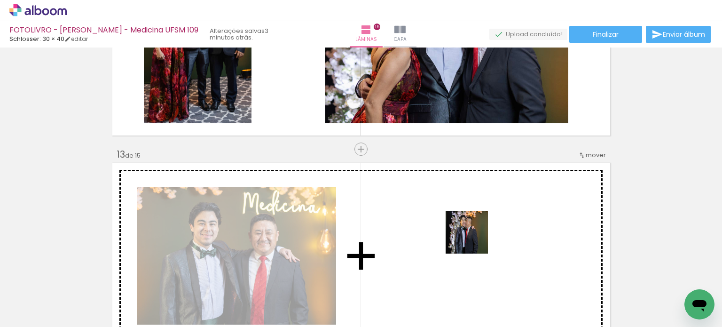
drag, startPoint x: 477, startPoint y: 301, endPoint x: 474, endPoint y: 226, distance: 74.8
click at [474, 226] on quentale-workspace at bounding box center [361, 163] width 722 height 327
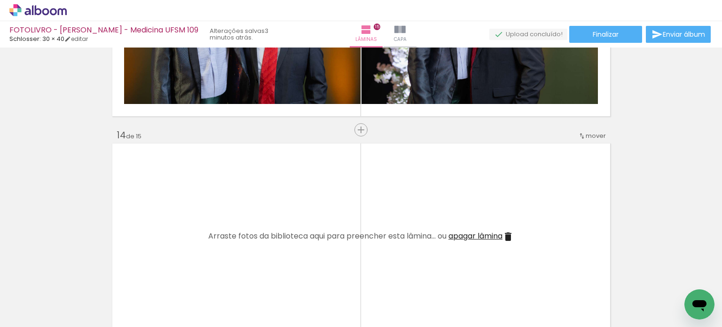
scroll to position [2709, 0]
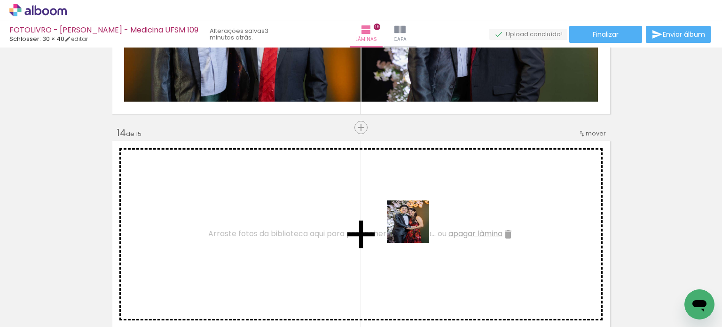
drag, startPoint x: 430, startPoint y: 236, endPoint x: 454, endPoint y: 249, distance: 27.5
click at [413, 227] on quentale-workspace at bounding box center [361, 163] width 722 height 327
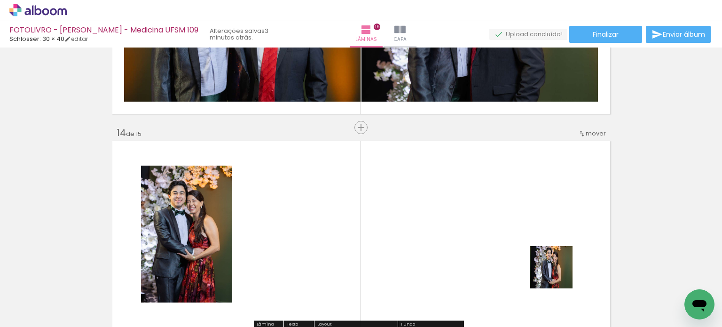
drag, startPoint x: 584, startPoint y: 289, endPoint x: 410, endPoint y: 189, distance: 200.4
click at [410, 189] on quentale-workspace at bounding box center [361, 163] width 722 height 327
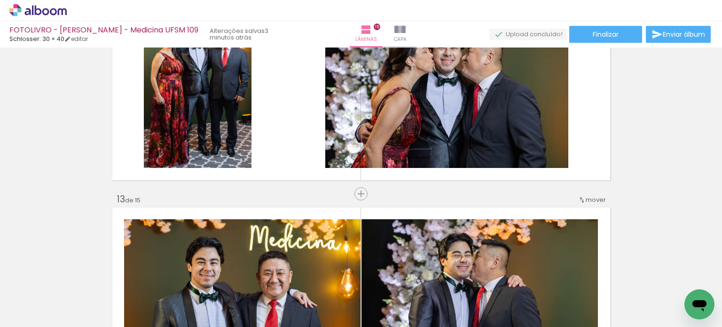
scroll to position [2427, 0]
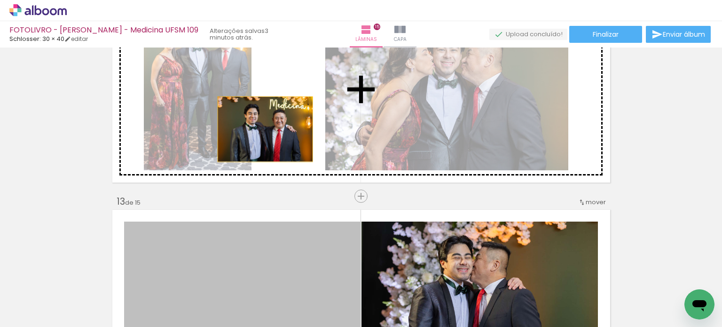
drag, startPoint x: 254, startPoint y: 265, endPoint x: 336, endPoint y: 282, distance: 84.5
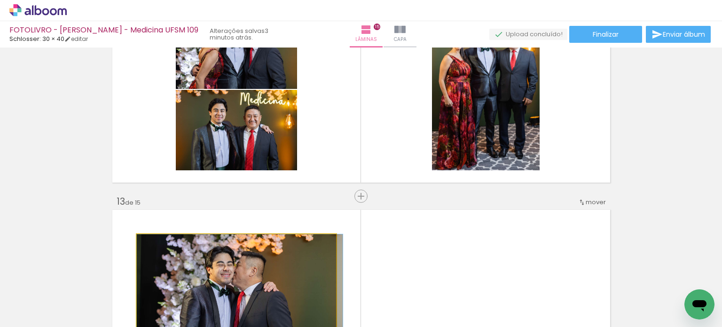
drag, startPoint x: 291, startPoint y: 246, endPoint x: 346, endPoint y: 109, distance: 147.8
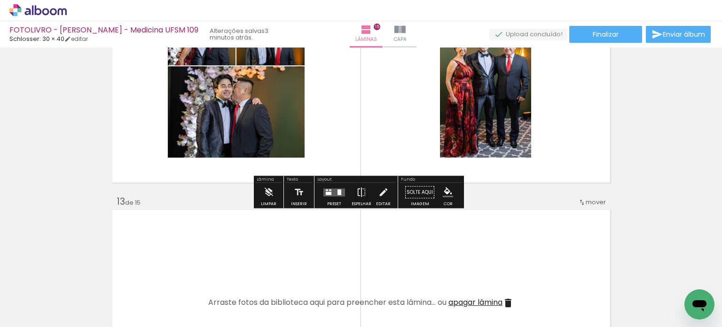
drag, startPoint x: 336, startPoint y: 191, endPoint x: 351, endPoint y: 194, distance: 14.8
click at [337, 191] on div at bounding box center [339, 192] width 4 height 6
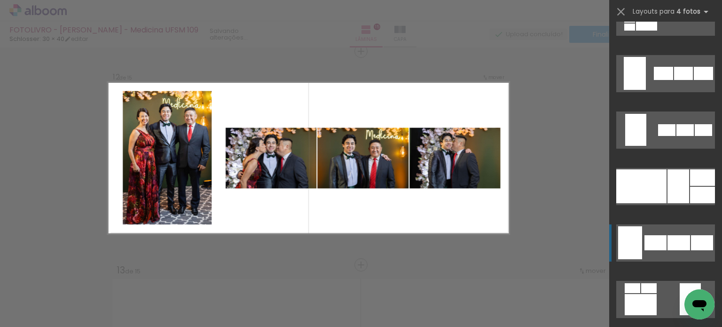
scroll to position [705, 0]
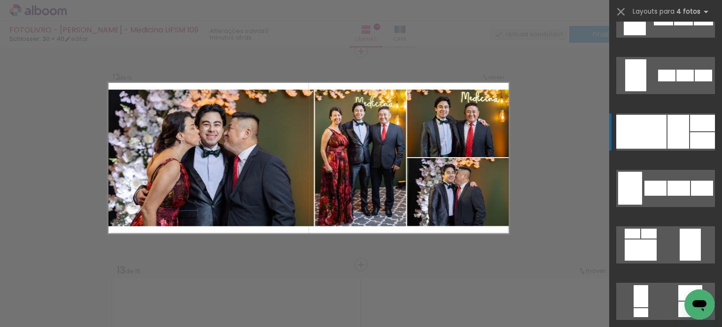
click at [663, 125] on quentale-layouter at bounding box center [665, 131] width 99 height 37
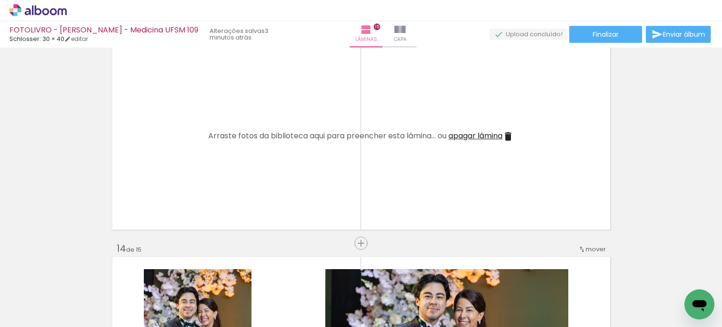
scroll to position [0, 1018]
drag, startPoint x: 254, startPoint y: 253, endPoint x: 268, endPoint y: 209, distance: 47.0
click at [254, 182] on quentale-workspace at bounding box center [361, 163] width 722 height 327
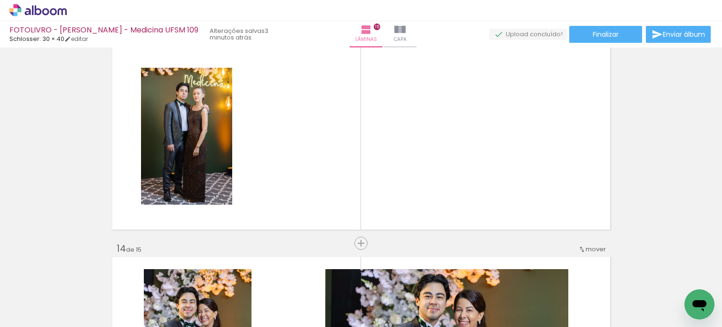
drag, startPoint x: 288, startPoint y: 277, endPoint x: 302, endPoint y: 215, distance: 63.6
click at [301, 217] on quentale-workspace at bounding box center [361, 163] width 722 height 327
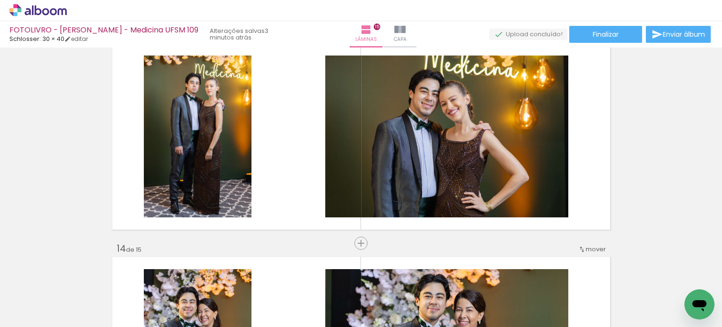
drag, startPoint x: 293, startPoint y: 162, endPoint x: 290, endPoint y: 148, distance: 14.5
click at [290, 148] on quentale-workspace at bounding box center [361, 163] width 722 height 327
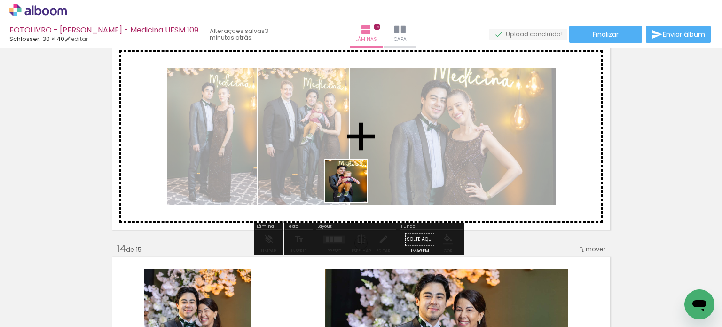
drag, startPoint x: 396, startPoint y: 289, endPoint x: 347, endPoint y: 171, distance: 128.1
click at [346, 162] on quentale-workspace at bounding box center [361, 163] width 722 height 327
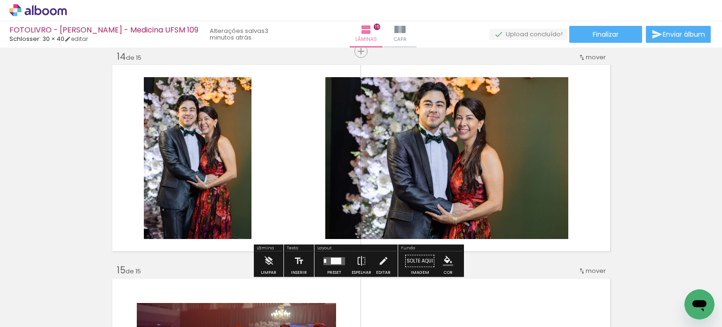
scroll to position [2781, 0]
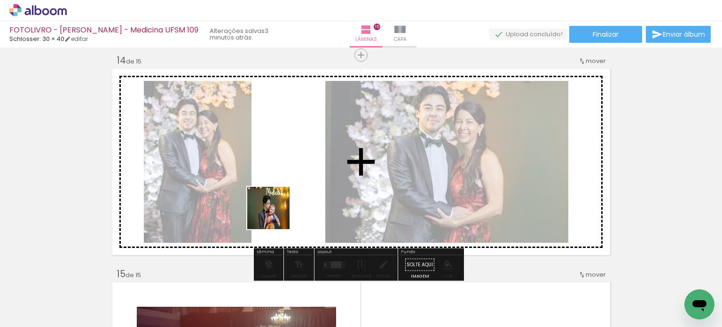
drag, startPoint x: 447, startPoint y: 295, endPoint x: 314, endPoint y: 231, distance: 148.2
click at [276, 214] on quentale-workspace at bounding box center [361, 163] width 722 height 327
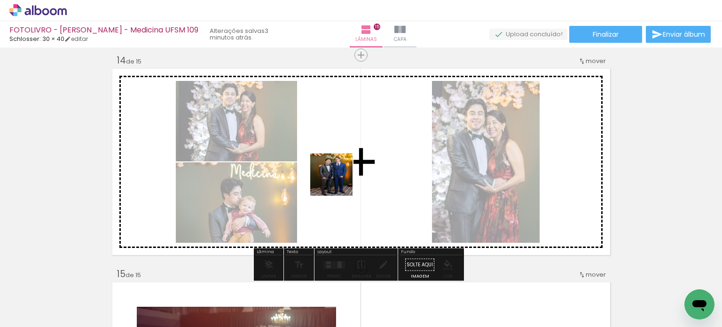
drag, startPoint x: 387, startPoint y: 220, endPoint x: 344, endPoint y: 187, distance: 54.0
click at [337, 178] on quentale-workspace at bounding box center [361, 163] width 722 height 327
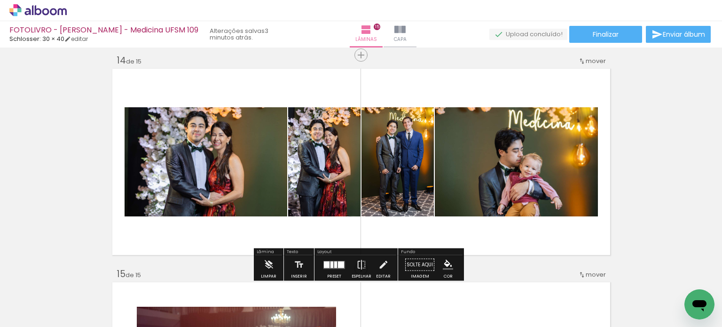
click at [333, 258] on div at bounding box center [333, 264] width 25 height 19
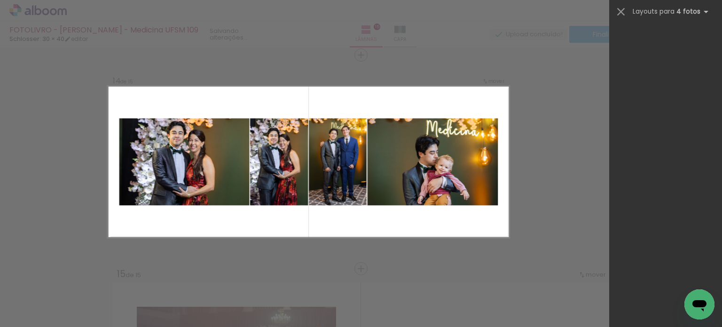
scroll to position [0, 0]
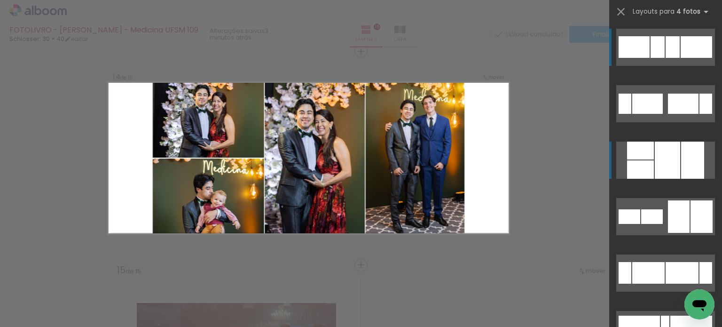
click at [645, 164] on div at bounding box center [640, 169] width 27 height 18
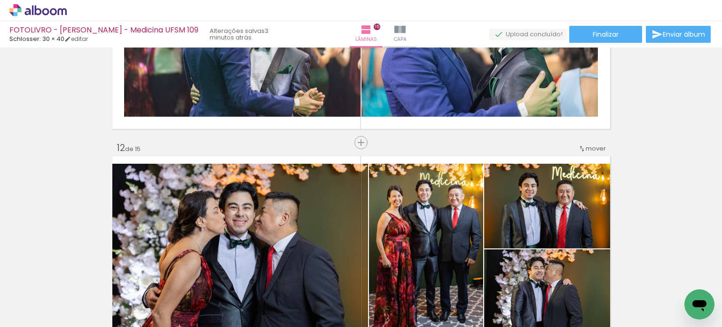
scroll to position [2268, 0]
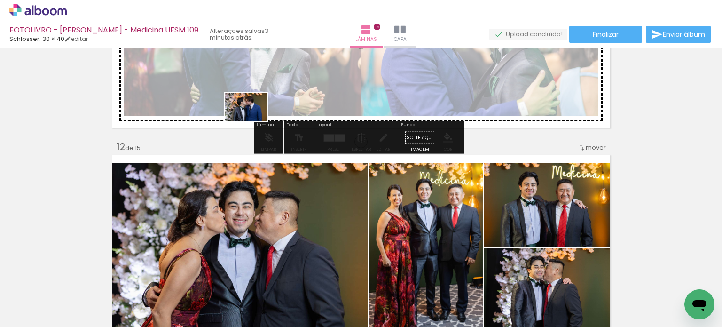
drag, startPoint x: 212, startPoint y: 301, endPoint x: 253, endPoint y: 121, distance: 185.0
click at [253, 121] on quentale-workspace at bounding box center [361, 163] width 722 height 327
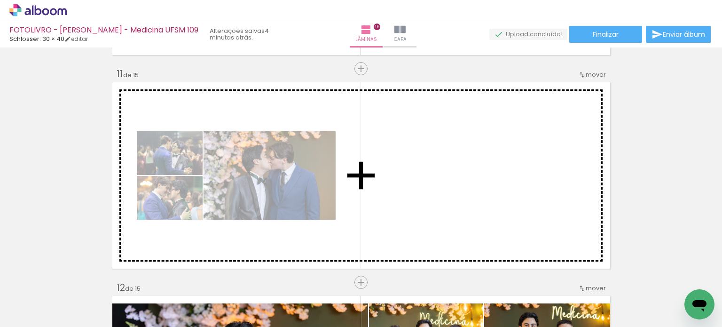
scroll to position [2127, 0]
drag, startPoint x: 487, startPoint y: 224, endPoint x: 417, endPoint y: 170, distance: 88.2
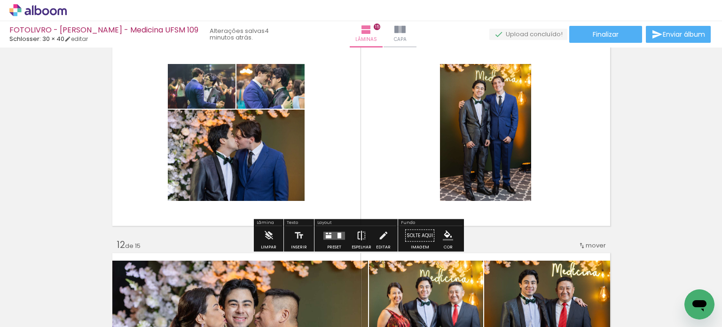
scroll to position [2174, 0]
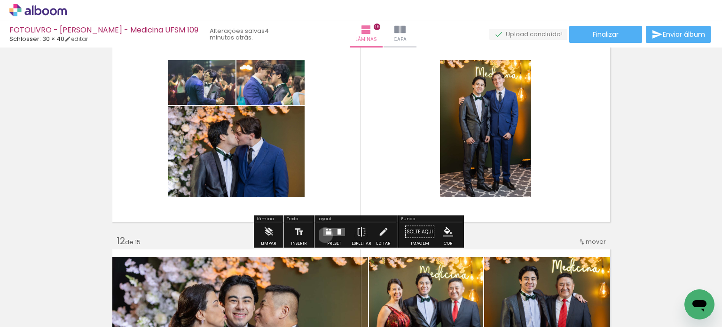
click at [323, 234] on quentale-layouter at bounding box center [334, 231] width 22 height 8
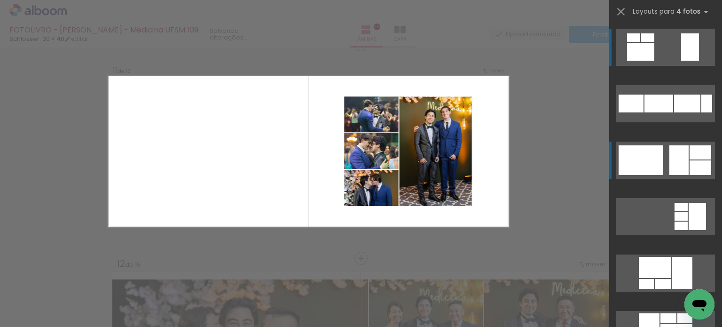
scroll to position [2145, 0]
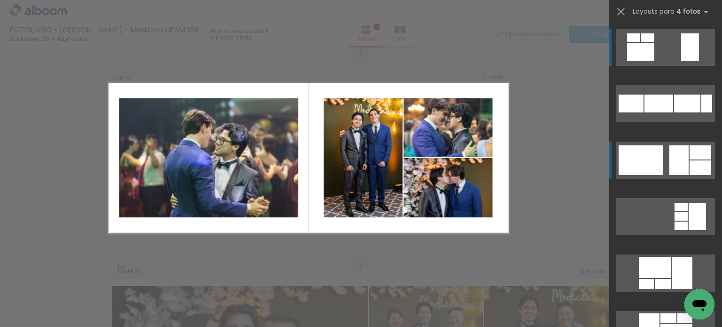
click at [660, 170] on quentale-layouter at bounding box center [665, 159] width 99 height 37
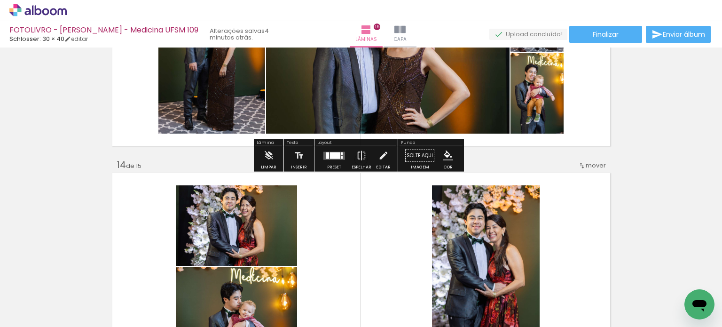
scroll to position [2756, 0]
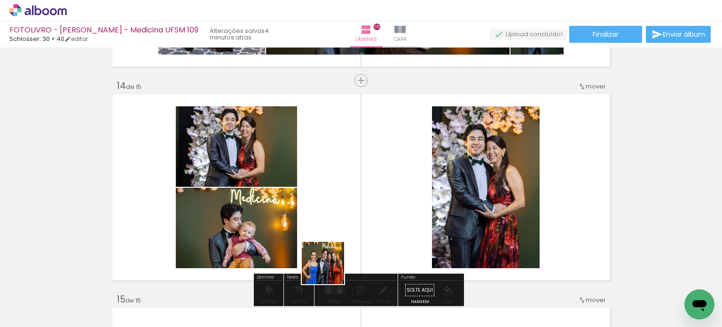
drag, startPoint x: 326, startPoint y: 285, endPoint x: 321, endPoint y: 277, distance: 9.0
click at [334, 217] on quentale-workspace at bounding box center [361, 163] width 722 height 327
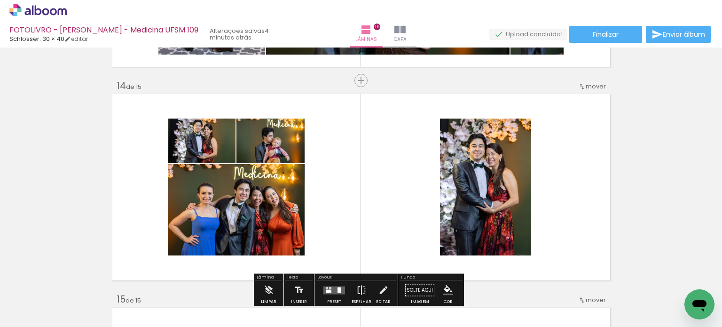
drag, startPoint x: 291, startPoint y: 298, endPoint x: 355, endPoint y: 229, distance: 94.5
click at [352, 227] on quentale-workspace at bounding box center [361, 163] width 722 height 327
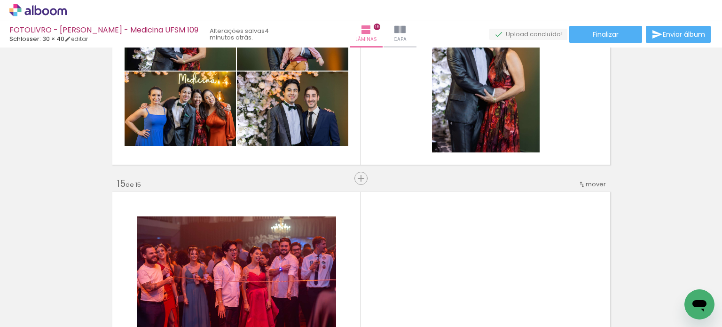
scroll to position [2991, 0]
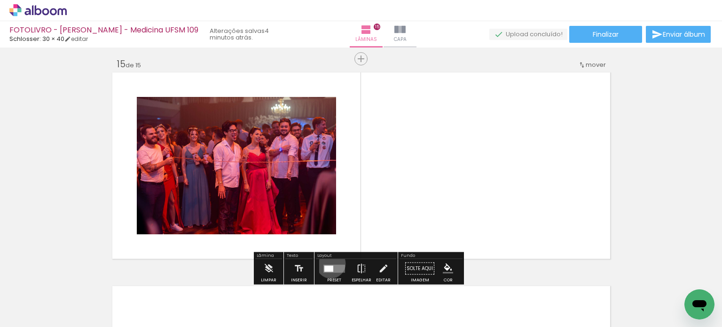
drag, startPoint x: 329, startPoint y: 263, endPoint x: 413, endPoint y: 262, distance: 83.7
click at [329, 263] on div at bounding box center [333, 268] width 25 height 19
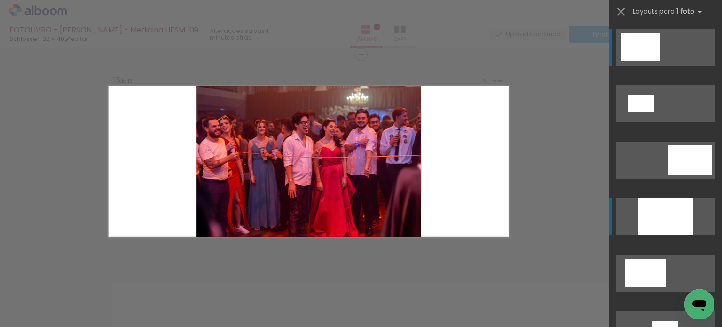
scroll to position [2999, 0]
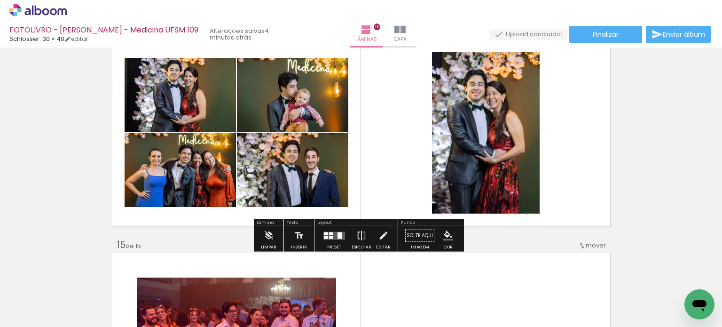
click at [335, 226] on div at bounding box center [333, 235] width 25 height 19
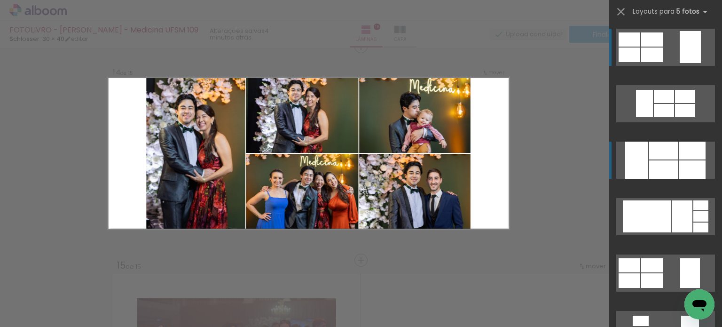
click at [631, 169] on div at bounding box center [636, 159] width 23 height 37
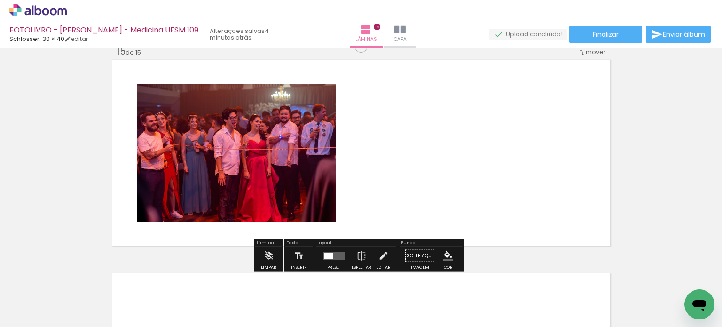
scroll to position [3020, 0]
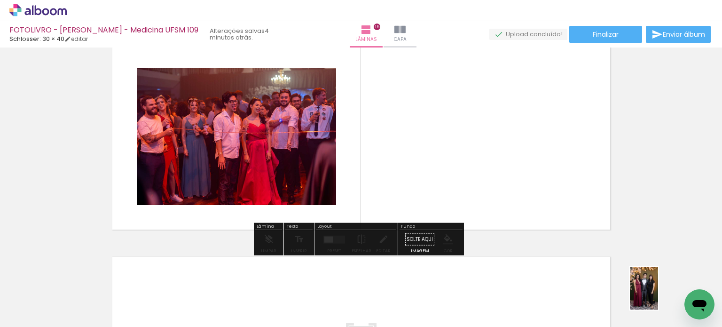
drag, startPoint x: 635, startPoint y: 289, endPoint x: 656, endPoint y: 297, distance: 22.0
click at [656, 295] on div at bounding box center [640, 295] width 31 height 47
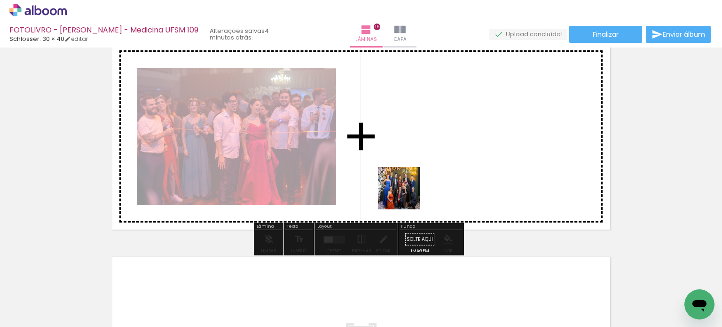
drag, startPoint x: 397, startPoint y: 247, endPoint x: 453, endPoint y: 225, distance: 60.1
click at [406, 193] on quentale-workspace at bounding box center [361, 163] width 722 height 327
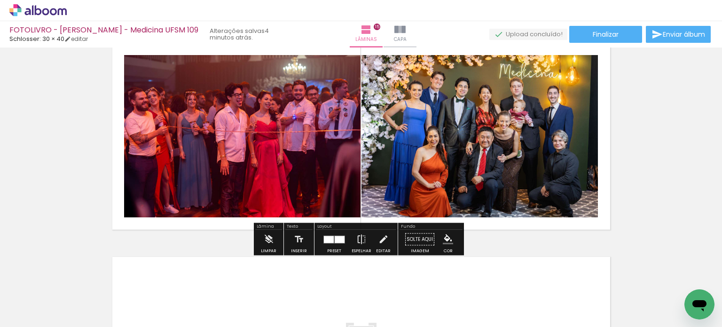
scroll to position [0, 1663]
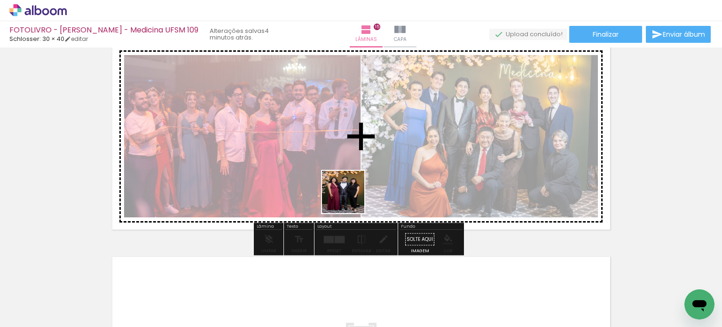
drag, startPoint x: 325, startPoint y: 293, endPoint x: 385, endPoint y: 245, distance: 76.9
click at [356, 171] on quentale-workspace at bounding box center [361, 163] width 722 height 327
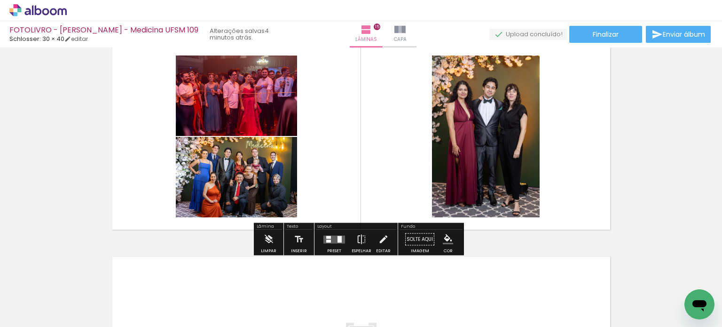
drag, startPoint x: 389, startPoint y: 289, endPoint x: 408, endPoint y: 242, distance: 50.6
click at [396, 189] on quentale-workspace at bounding box center [361, 163] width 722 height 327
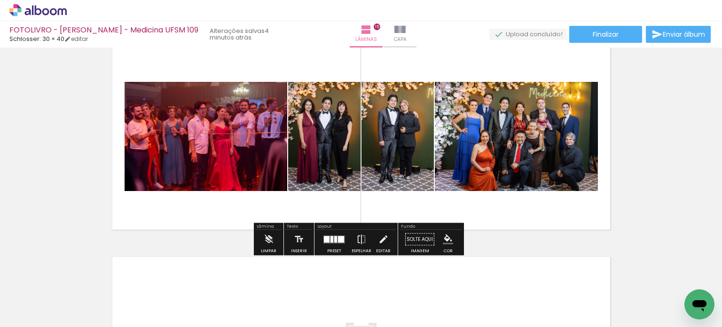
drag, startPoint x: 425, startPoint y: 281, endPoint x: 419, endPoint y: 196, distance: 85.7
click at [419, 196] on quentale-workspace at bounding box center [361, 163] width 722 height 327
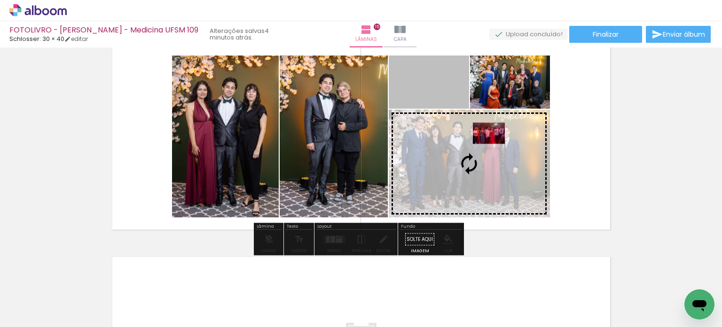
drag, startPoint x: 414, startPoint y: 88, endPoint x: 474, endPoint y: 169, distance: 99.8
click at [0, 0] on slot at bounding box center [0, 0] width 0 height 0
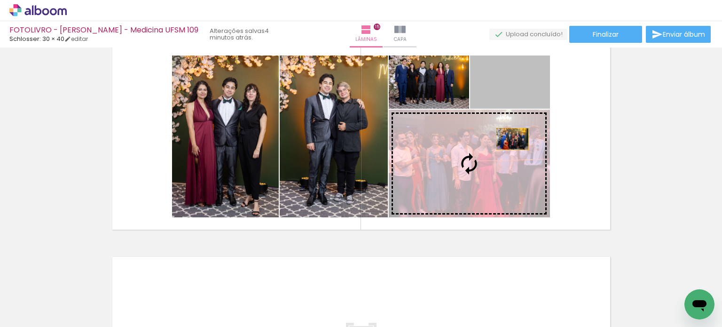
drag, startPoint x: 524, startPoint y: 88, endPoint x: 508, endPoint y: 140, distance: 54.7
click at [0, 0] on slot at bounding box center [0, 0] width 0 height 0
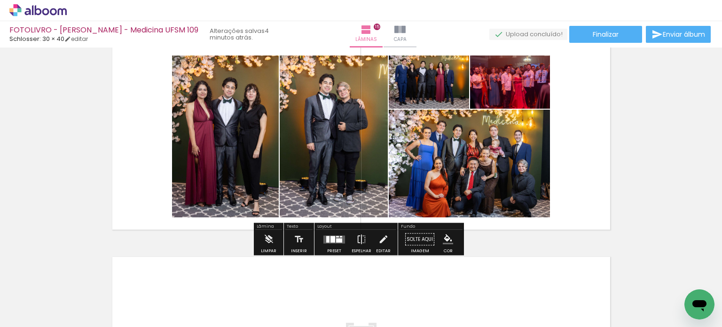
click at [333, 245] on div at bounding box center [333, 239] width 25 height 19
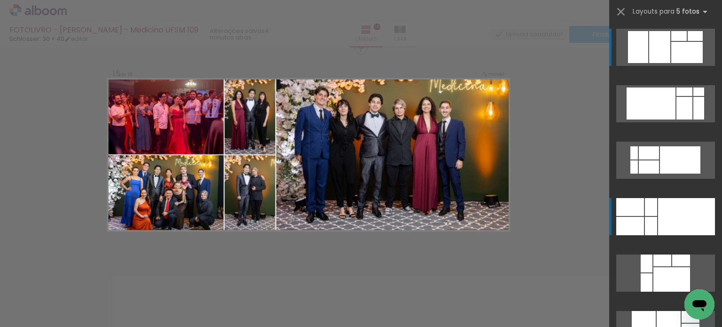
scroll to position [2999, 0]
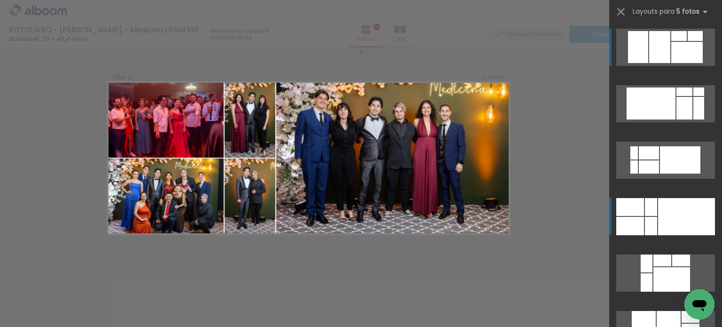
click at [650, 219] on div at bounding box center [651, 226] width 12 height 18
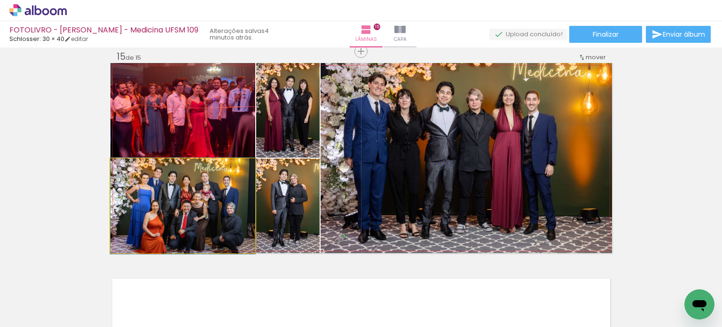
drag, startPoint x: 224, startPoint y: 198, endPoint x: 441, endPoint y: 148, distance: 222.7
click at [0, 0] on slot at bounding box center [0, 0] width 0 height 0
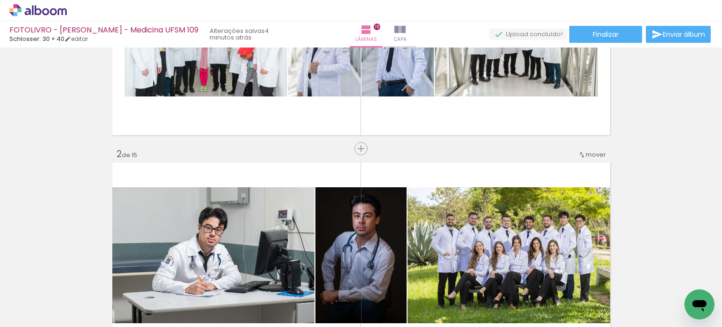
scroll to position [0, 0]
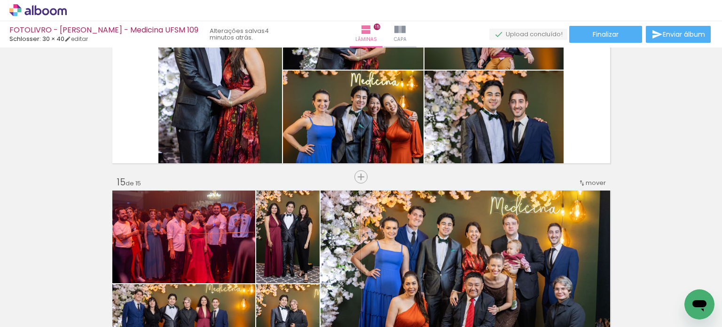
scroll to position [2867, 0]
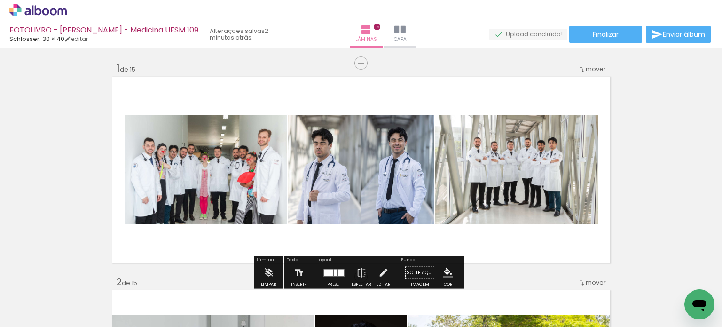
scroll to position [282, 0]
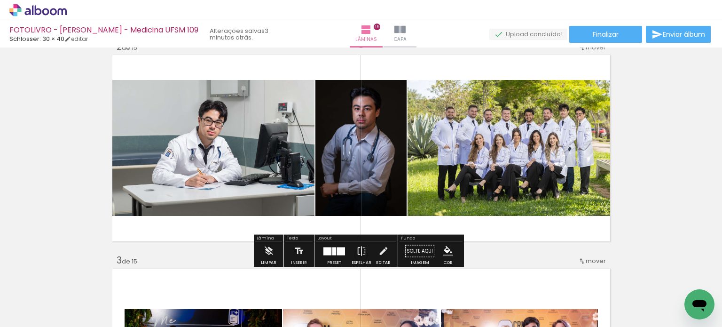
scroll to position [0, 1663]
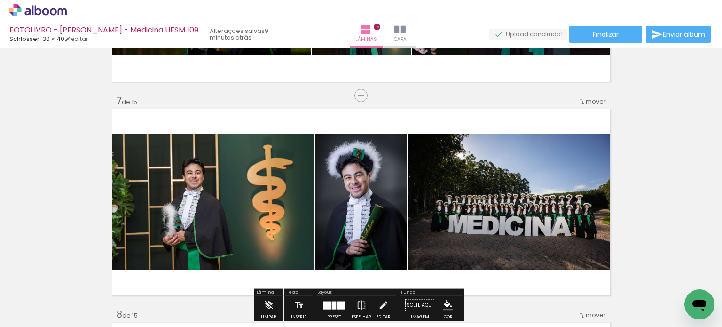
scroll to position [1222, 0]
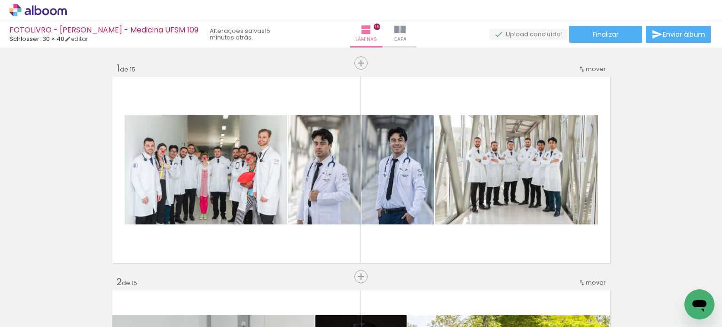
scroll to position [0, 1663]
click at [687, 38] on span "Enviar álbum" at bounding box center [684, 34] width 42 height 7
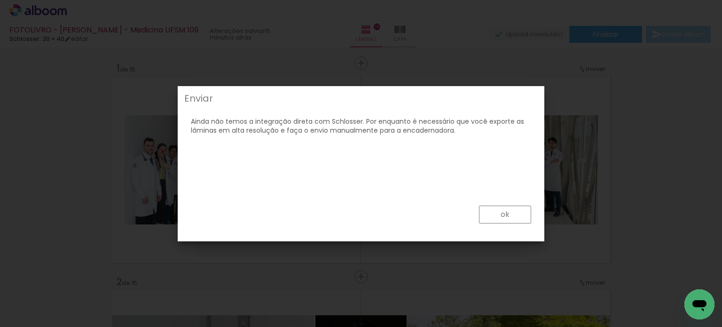
click at [489, 212] on paper-button "ok" at bounding box center [505, 214] width 52 height 18
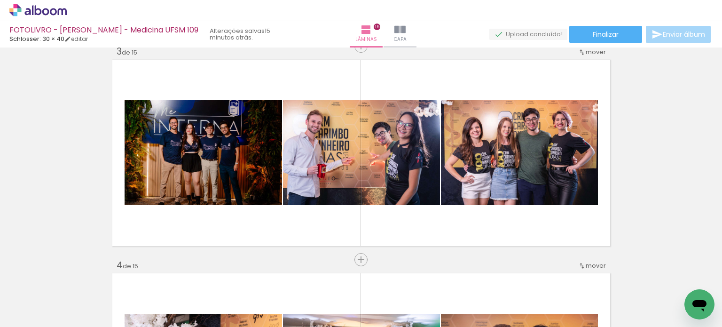
scroll to position [658, 0]
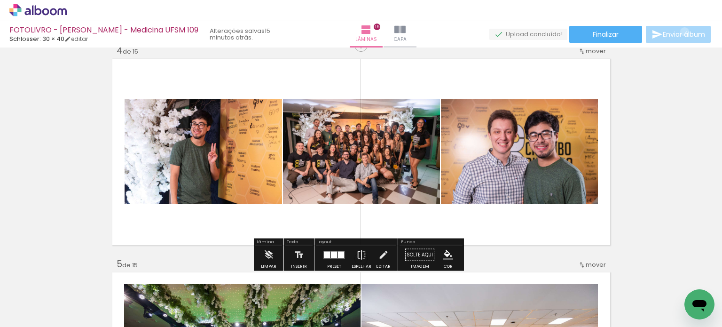
click at [682, 32] on span "Enviar álbum" at bounding box center [684, 34] width 42 height 7
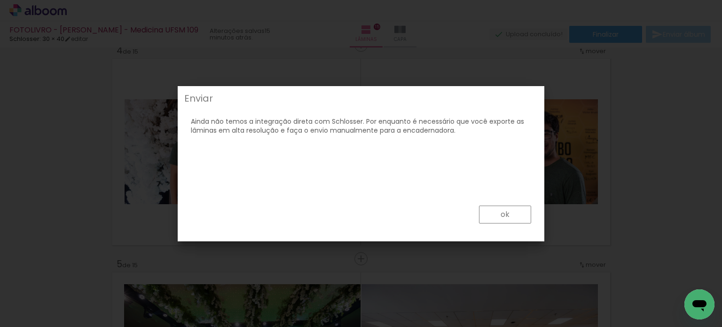
drag, startPoint x: 516, startPoint y: 212, endPoint x: 521, endPoint y: 198, distance: 14.7
click at [516, 212] on paper-button "ok" at bounding box center [505, 214] width 52 height 18
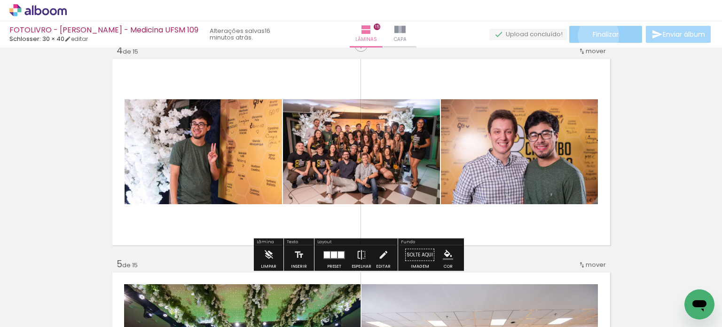
click at [595, 35] on span "Finalizar" at bounding box center [606, 34] width 26 height 7
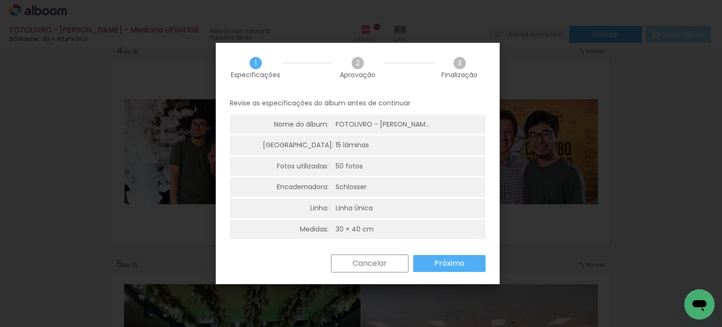
click at [440, 256] on paper-button "Próximo" at bounding box center [449, 263] width 72 height 17
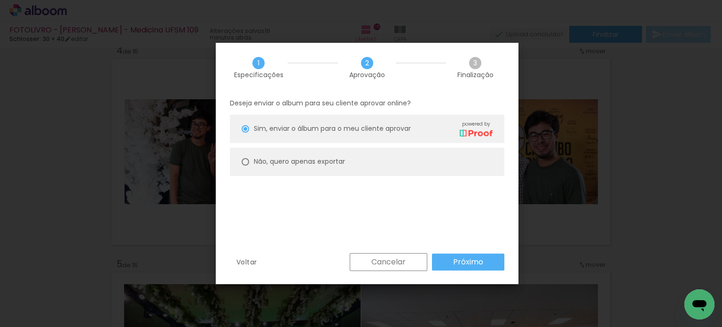
click at [0, 0] on slot "Não, quero apenas exportar" at bounding box center [0, 0] width 0 height 0
type paper-radio-button "on"
click at [0, 0] on slot "Próximo" at bounding box center [0, 0] width 0 height 0
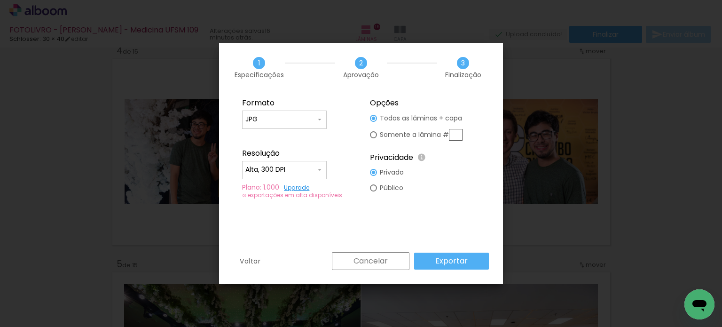
click at [307, 174] on div at bounding box center [284, 174] width 78 height 1
click at [307, 182] on paper-item "Baixa" at bounding box center [284, 186] width 85 height 19
type input "Baixa"
click at [436, 255] on paper-button "Exportar" at bounding box center [451, 260] width 75 height 17
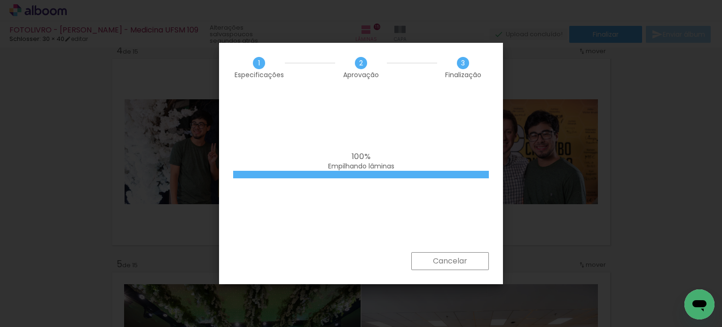
drag, startPoint x: 397, startPoint y: 166, endPoint x: 306, endPoint y: 153, distance: 91.2
click at [305, 154] on div "100% Empilhando lâminas" at bounding box center [361, 161] width 256 height 19
click at [390, 171] on div at bounding box center [361, 175] width 256 height 8
click at [695, 29] on iron-overlay-backdrop at bounding box center [361, 163] width 722 height 327
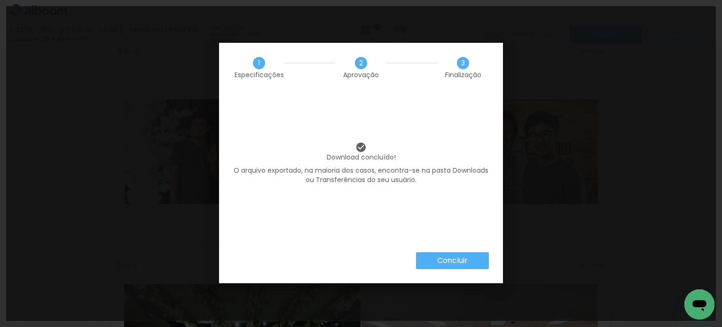
click at [0, 0] on slot "Concluir" at bounding box center [0, 0] width 0 height 0
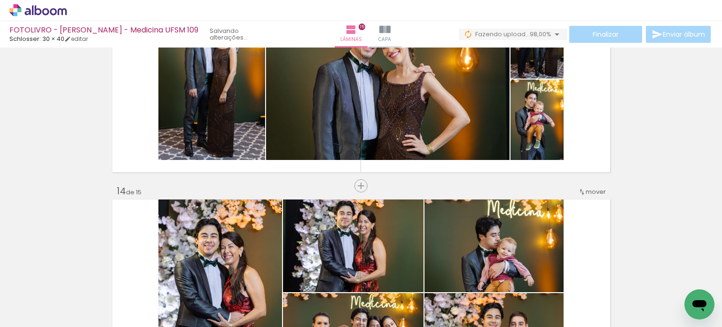
scroll to position [2773, 0]
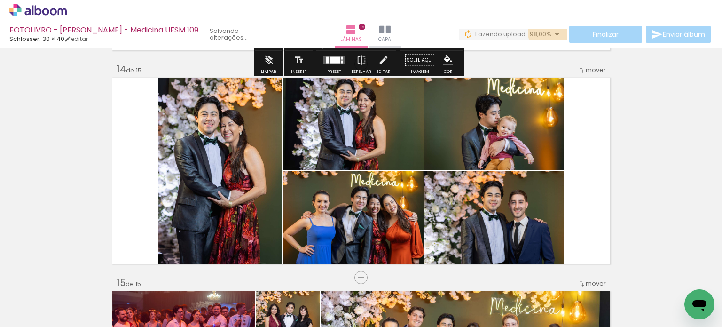
click at [545, 33] on span "98,00%" at bounding box center [541, 34] width 22 height 9
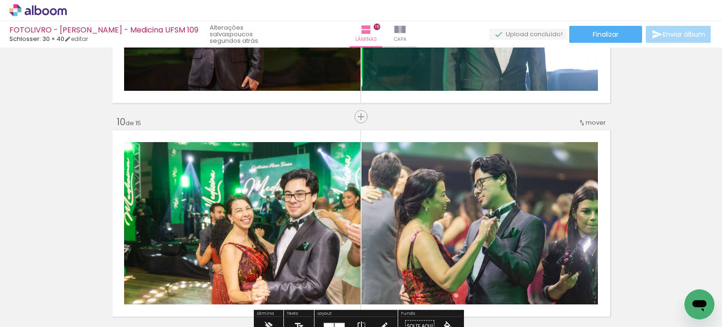
scroll to position [1585, 0]
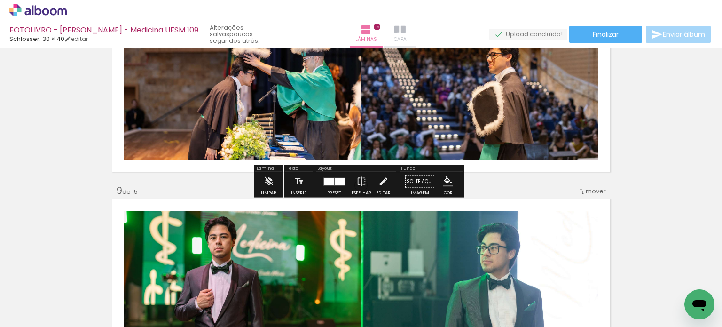
click at [394, 36] on span "Capa" at bounding box center [400, 39] width 13 height 8
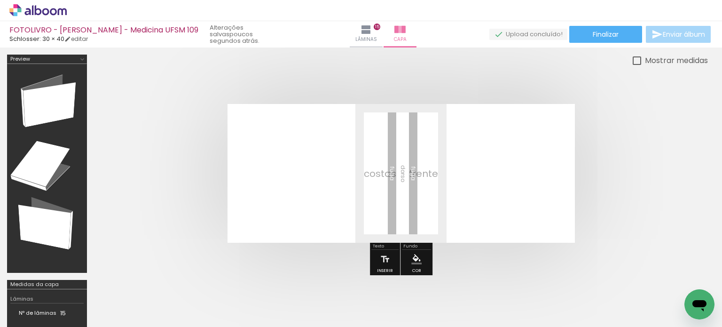
click at [27, 94] on div at bounding box center [46, 168] width 73 height 202
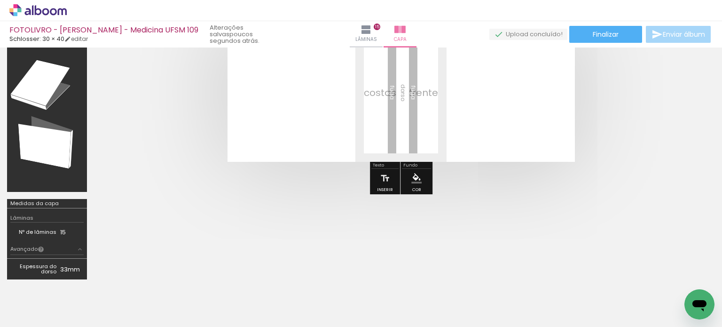
scroll to position [94, 0]
